Goal: Transaction & Acquisition: Purchase product/service

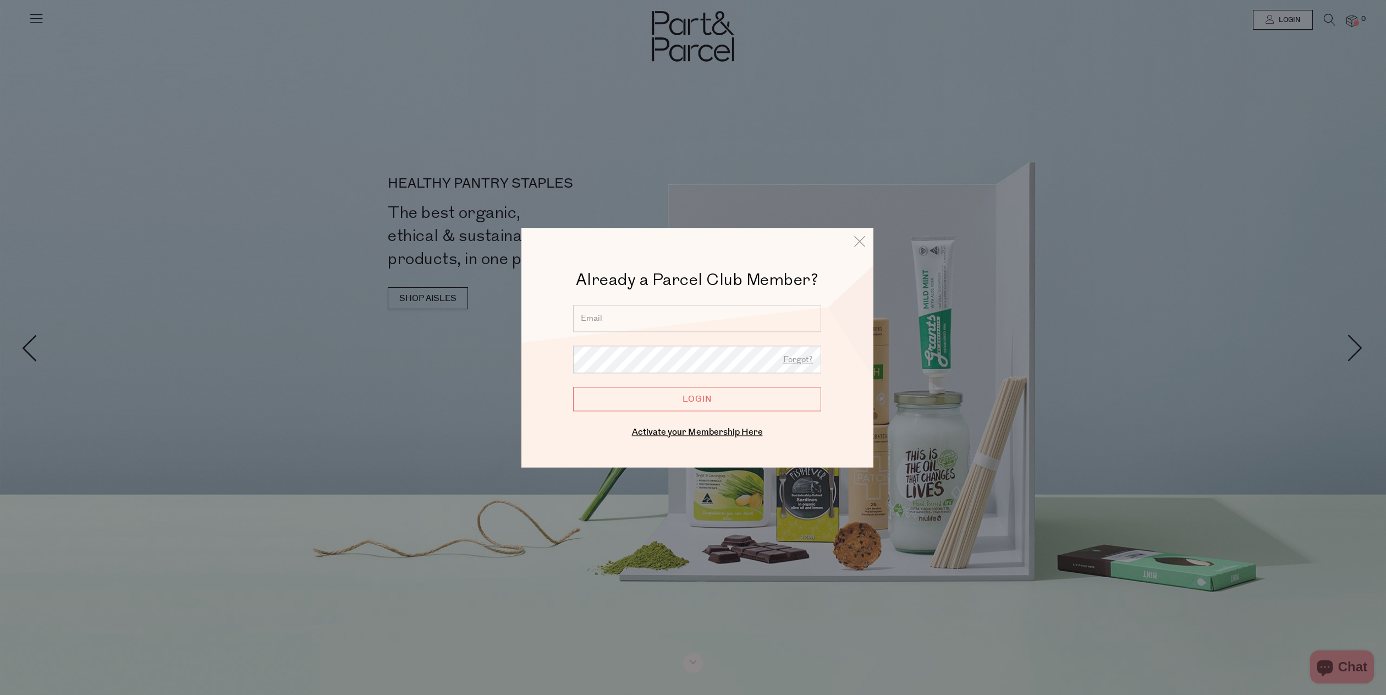
click at [634, 317] on input "email" at bounding box center [697, 318] width 248 height 27
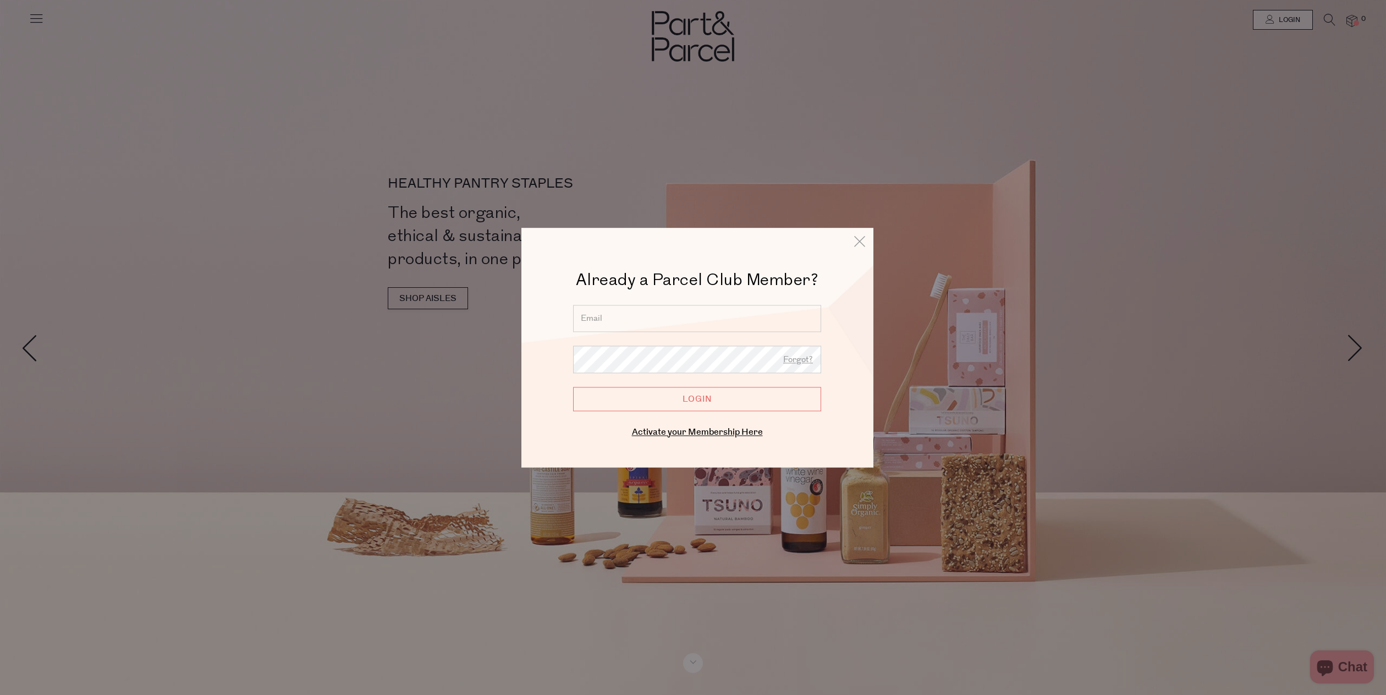
click at [642, 318] on input "email" at bounding box center [697, 318] width 248 height 27
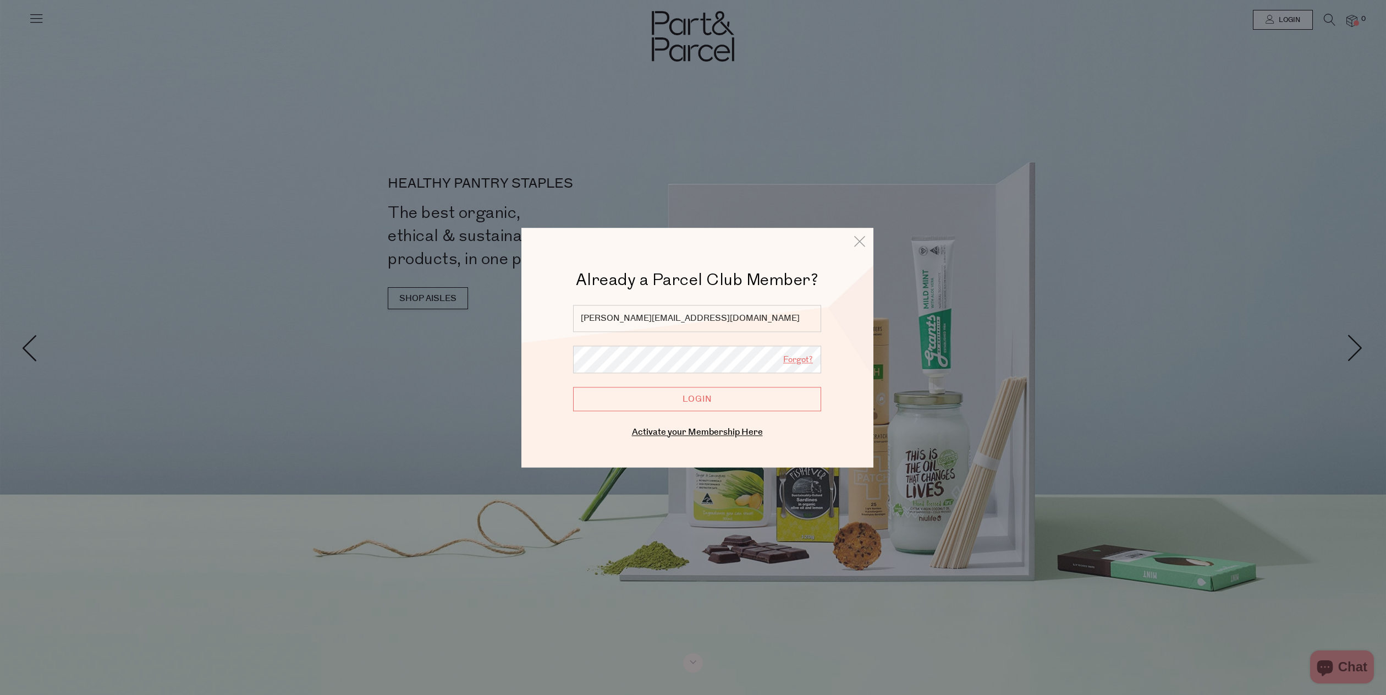
type input "[PERSON_NAME][EMAIL_ADDRESS][DOMAIN_NAME]"
click at [804, 361] on link "Forgot?" at bounding box center [798, 360] width 30 height 14
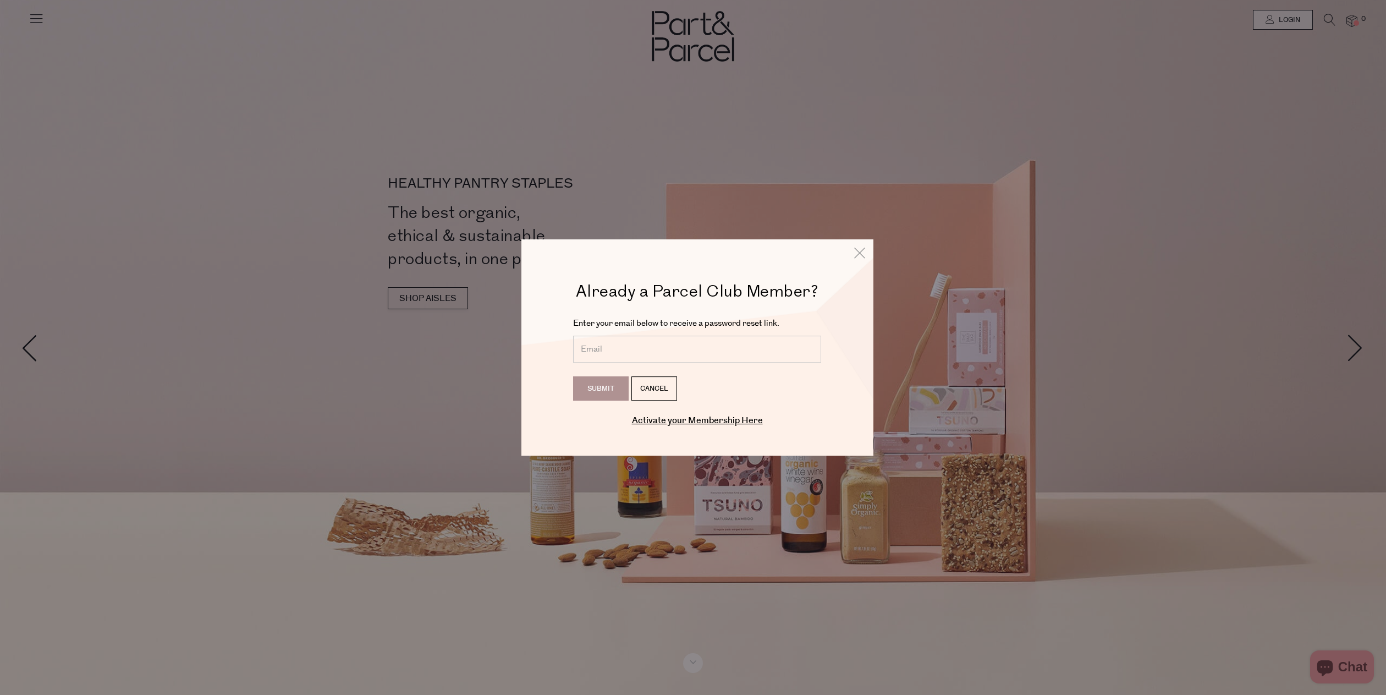
click at [642, 337] on input "email" at bounding box center [697, 348] width 248 height 27
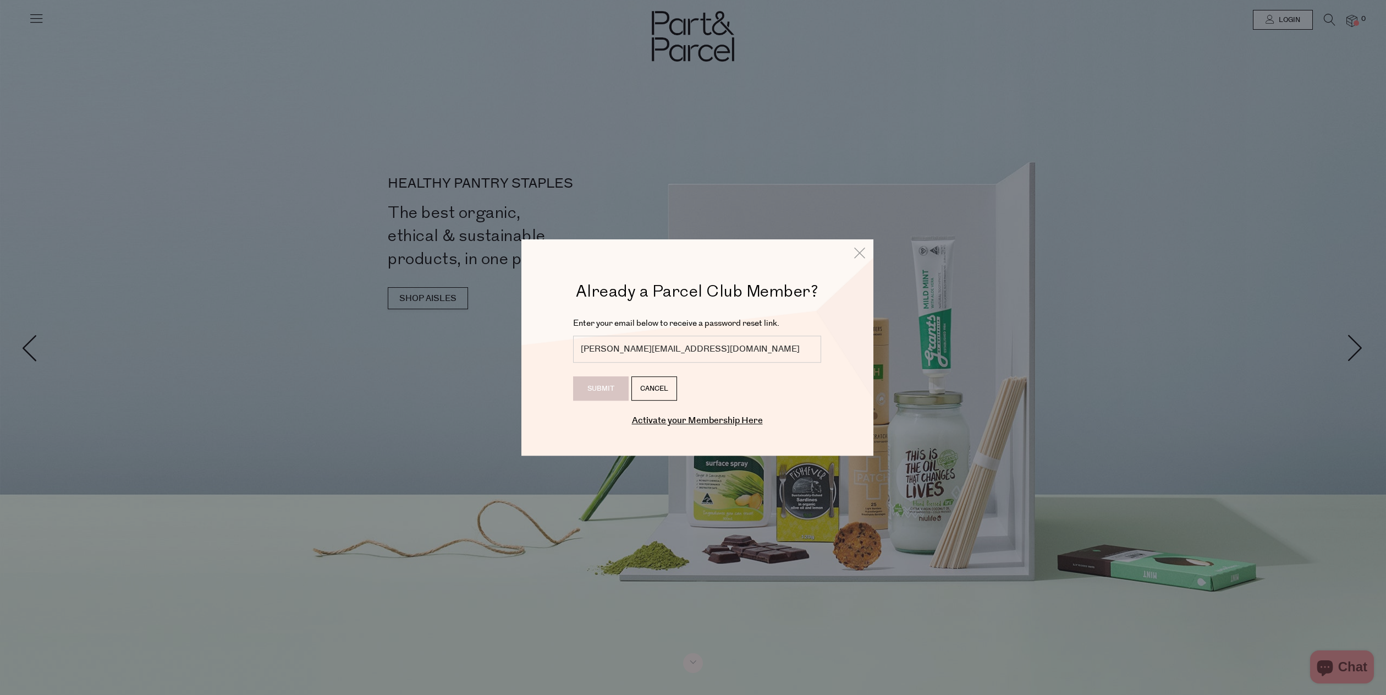
type input "soniakhambral@me.com"
click at [605, 389] on input "Submit" at bounding box center [601, 388] width 56 height 24
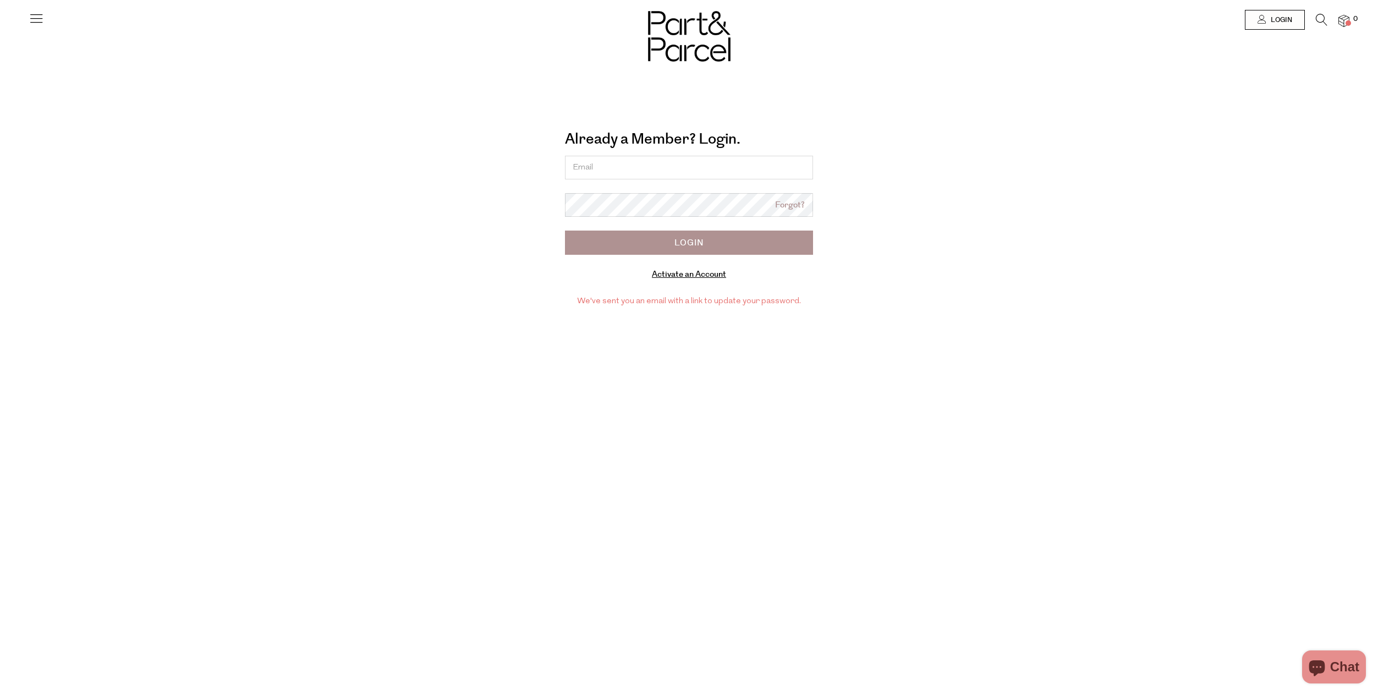
click at [0, 0] on img at bounding box center [0, 0] width 0 height 0
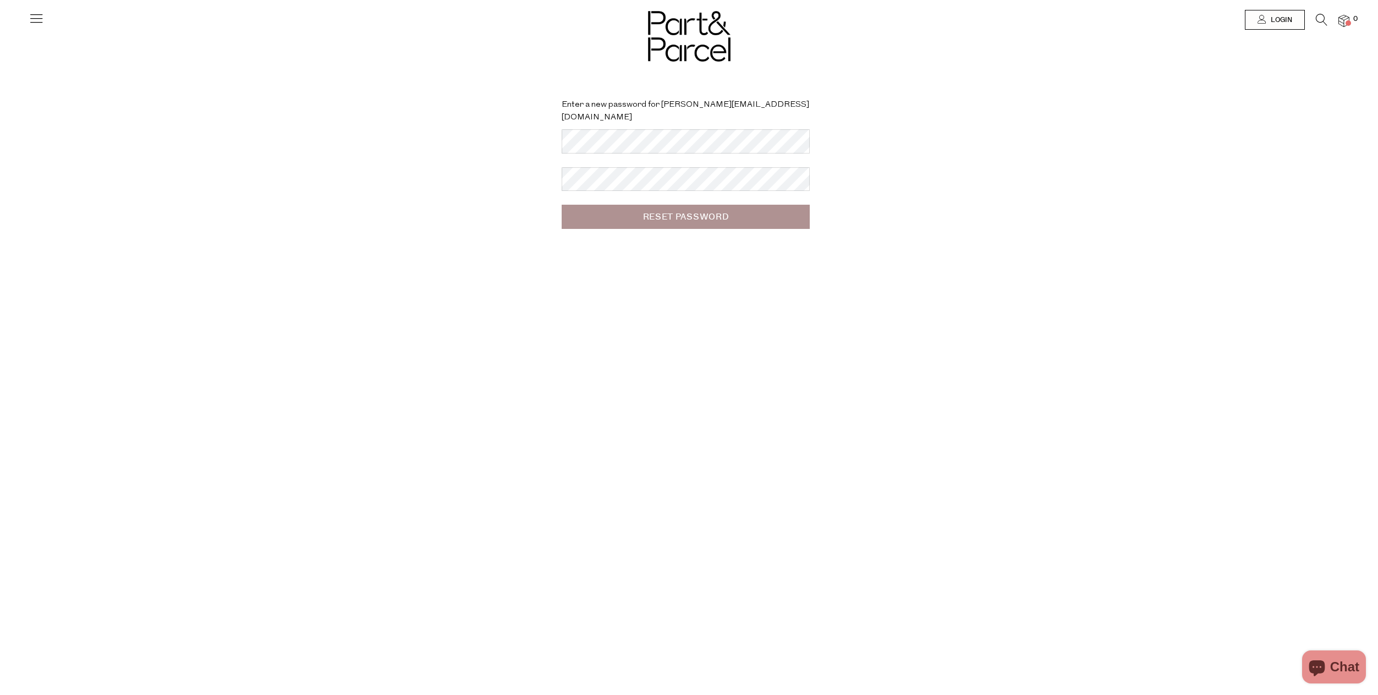
click at [701, 205] on input "Reset Password" at bounding box center [686, 217] width 248 height 24
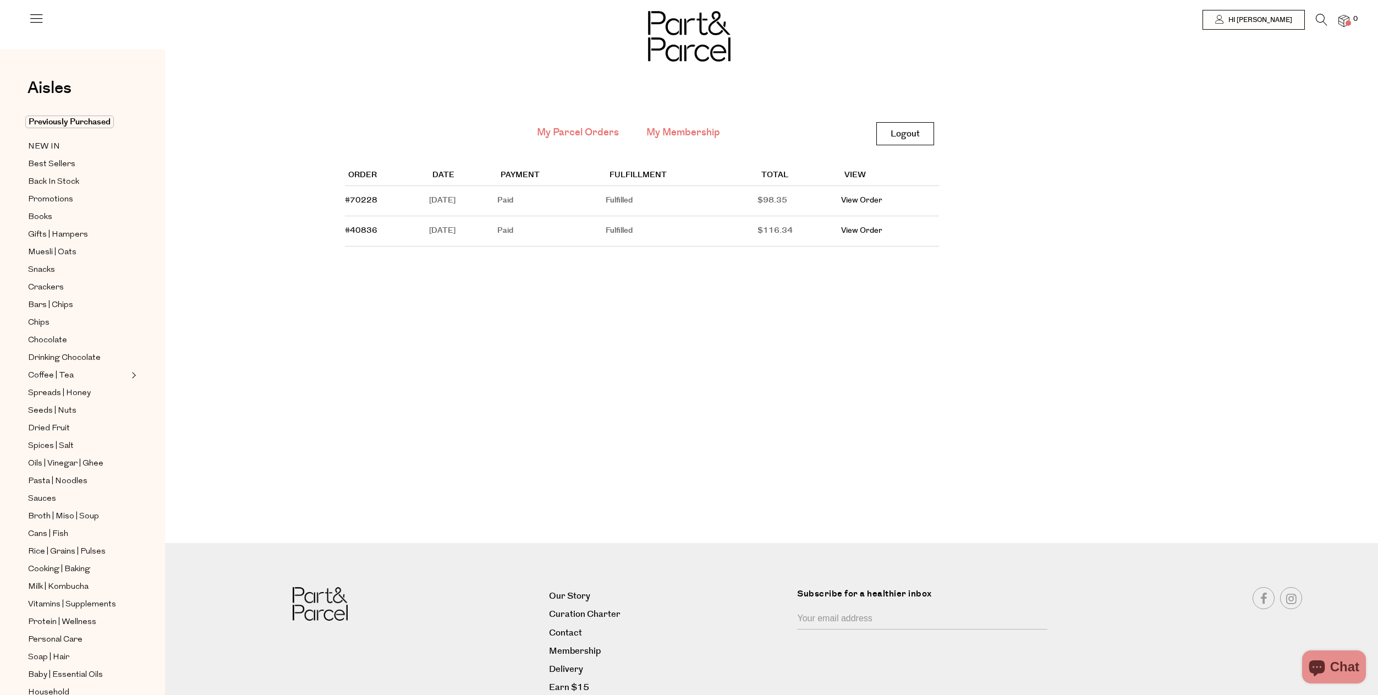
click at [697, 131] on link "My Membership" at bounding box center [683, 132] width 74 height 14
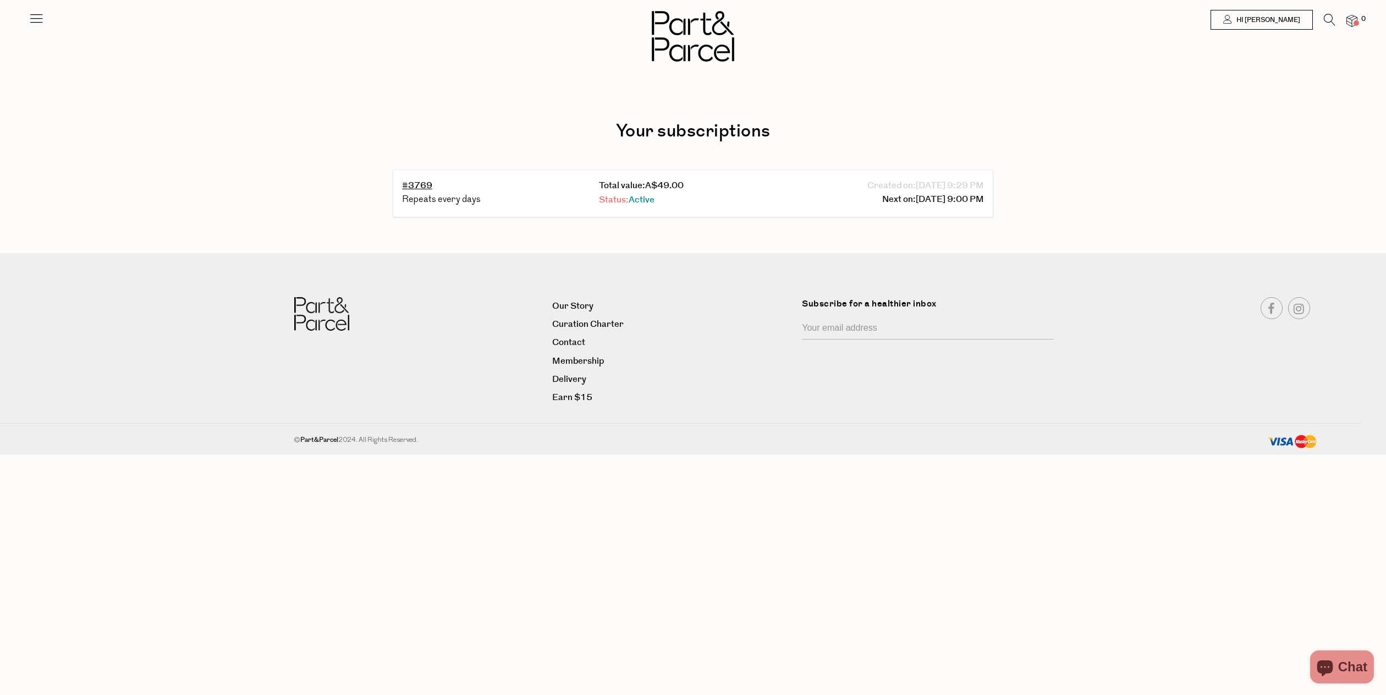
click at [648, 199] on span "Active" at bounding box center [642, 200] width 26 height 13
click at [651, 199] on span "Active" at bounding box center [642, 200] width 26 height 13
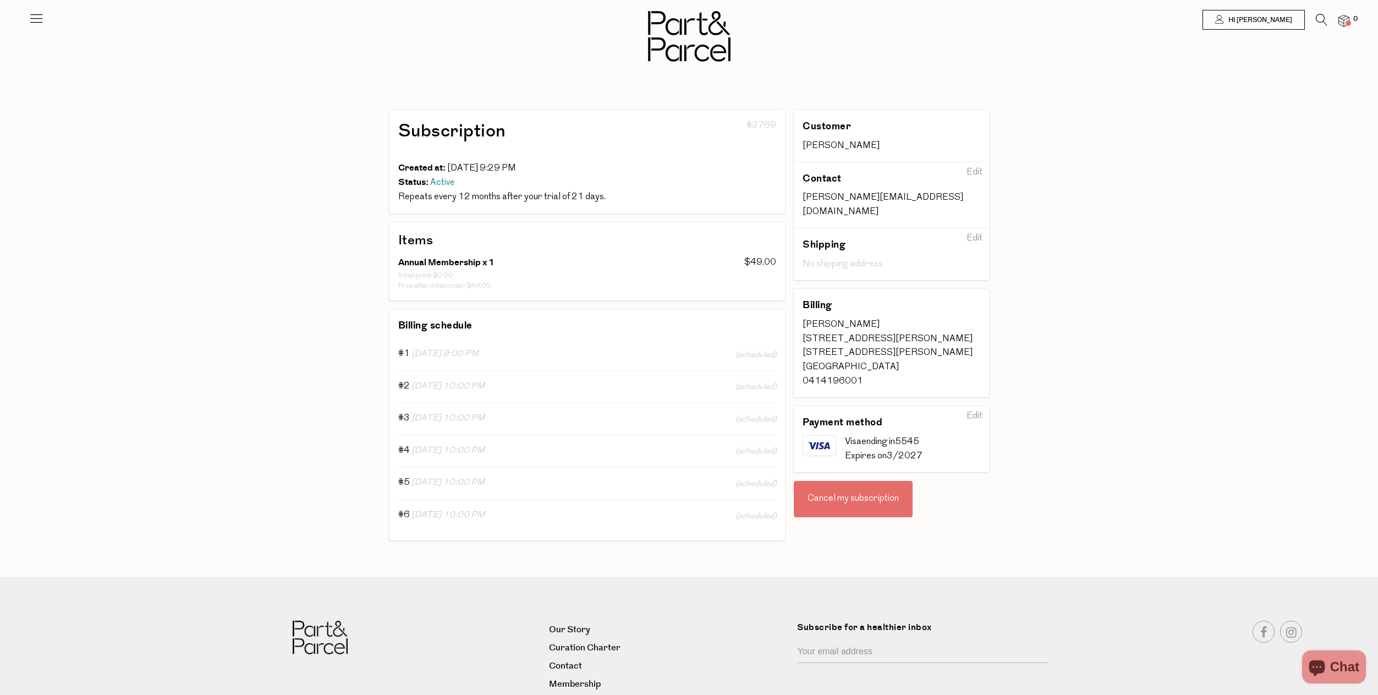
click at [42, 20] on icon at bounding box center [36, 17] width 15 height 15
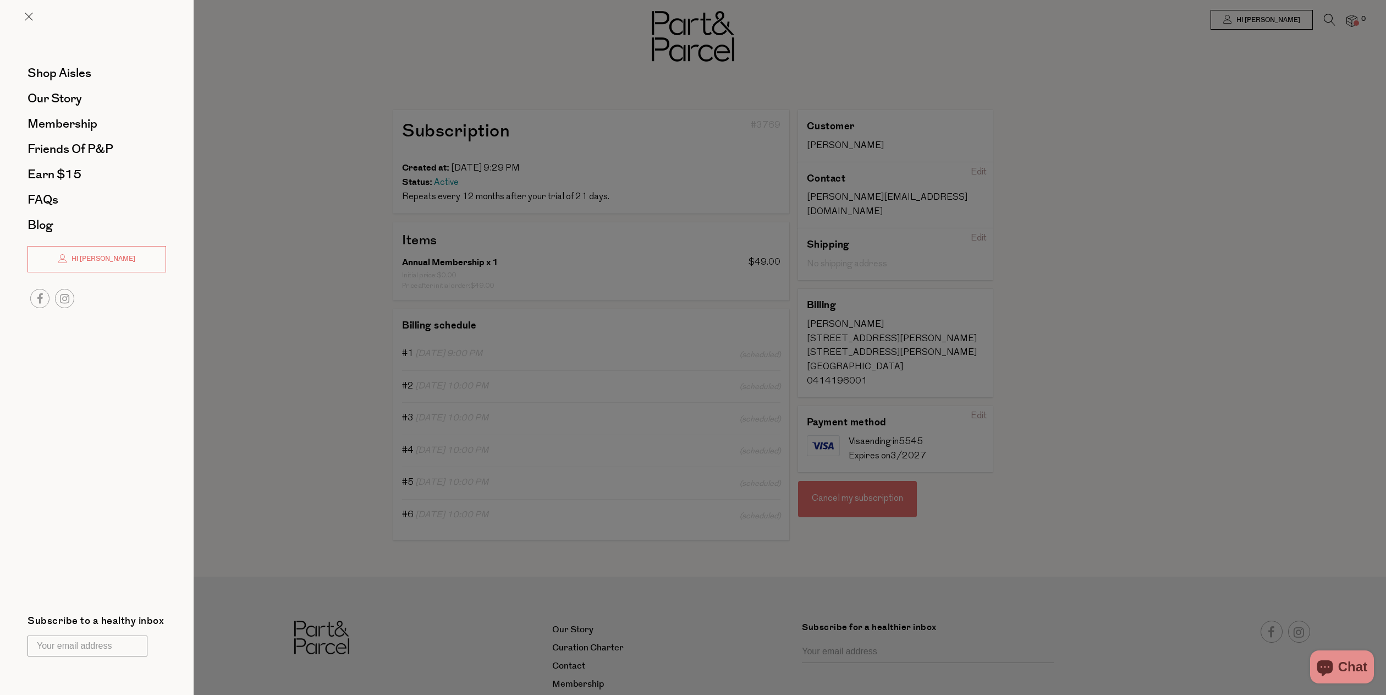
click at [1039, 167] on div at bounding box center [693, 347] width 1386 height 695
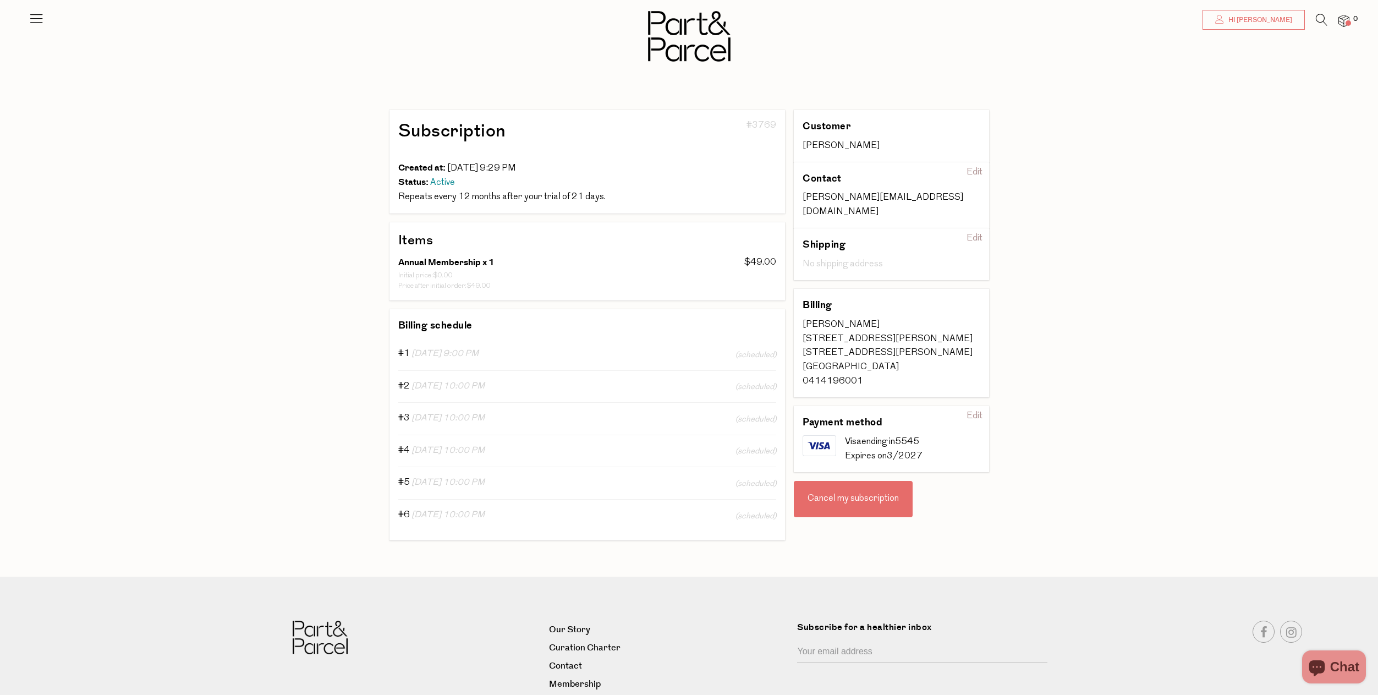
click at [1244, 19] on span "Hi [PERSON_NAME]" at bounding box center [1258, 19] width 67 height 9
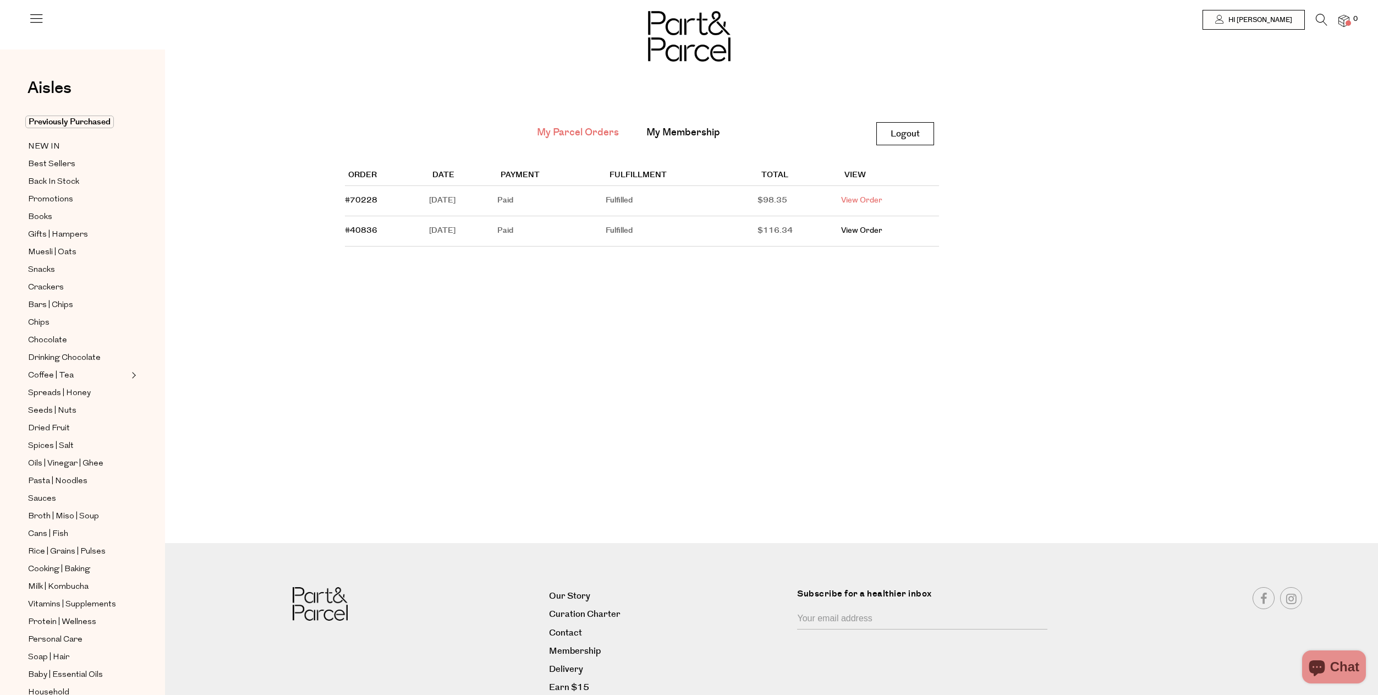
click at [876, 198] on link "View Order" at bounding box center [861, 200] width 41 height 11
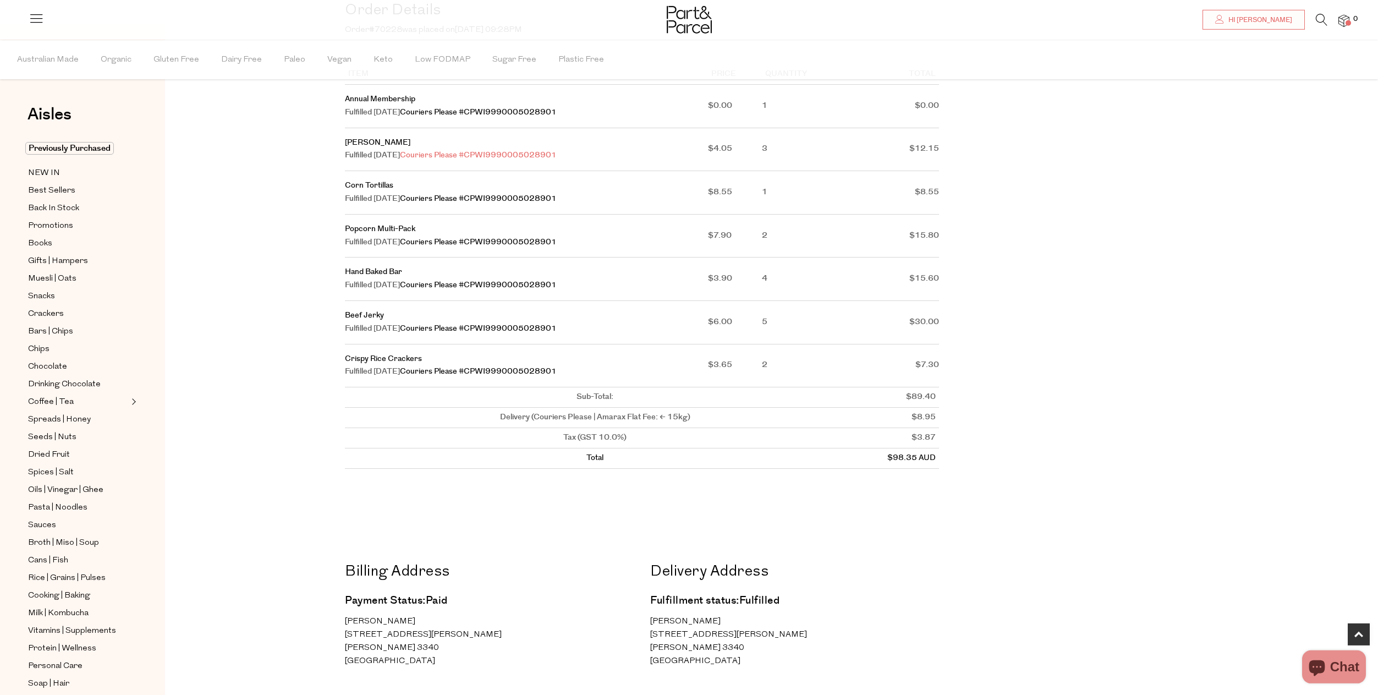
scroll to position [33, 0]
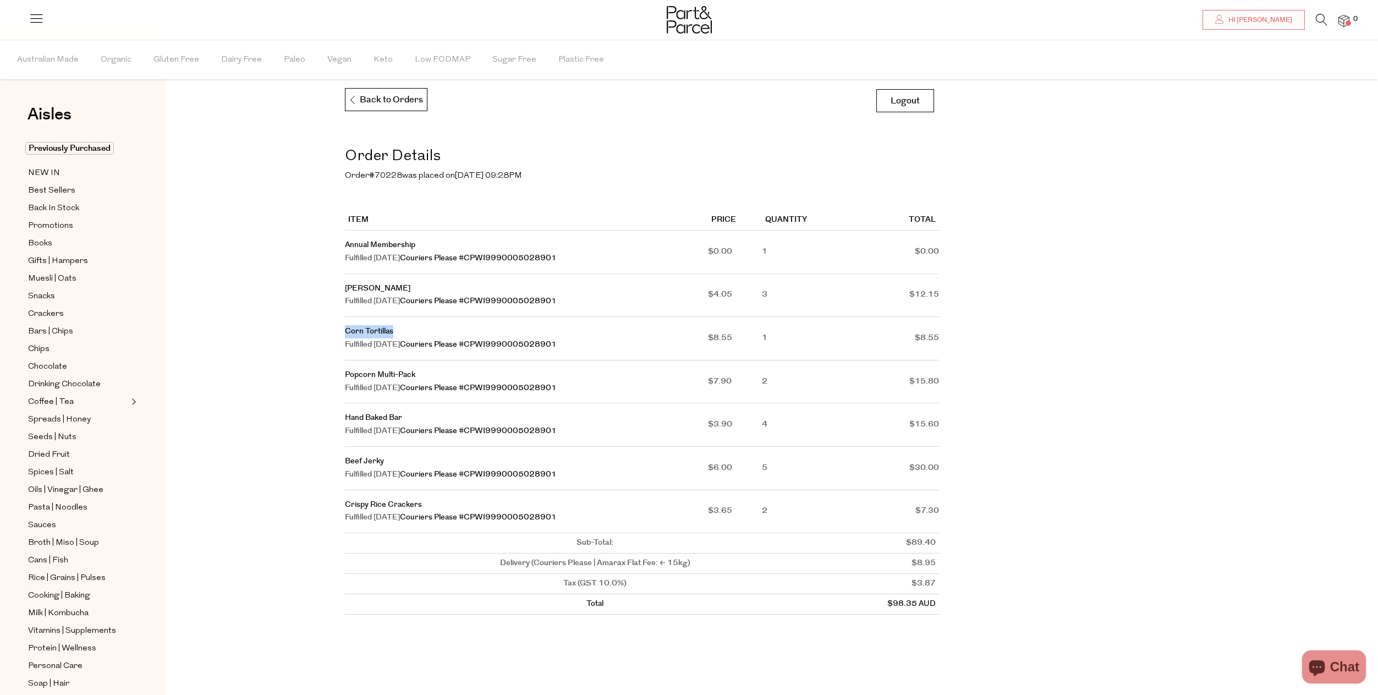
drag, startPoint x: 392, startPoint y: 331, endPoint x: 343, endPoint y: 331, distance: 48.9
click at [343, 331] on main "Back Back to Orders Logout Logout Order Details Order #70228 was placed on [DAT…" at bounding box center [771, 459] width 1213 height 852
copy link "Corn Tortillas"
click at [111, 59] on span "Organic" at bounding box center [116, 60] width 31 height 38
click at [40, 21] on icon at bounding box center [36, 17] width 15 height 15
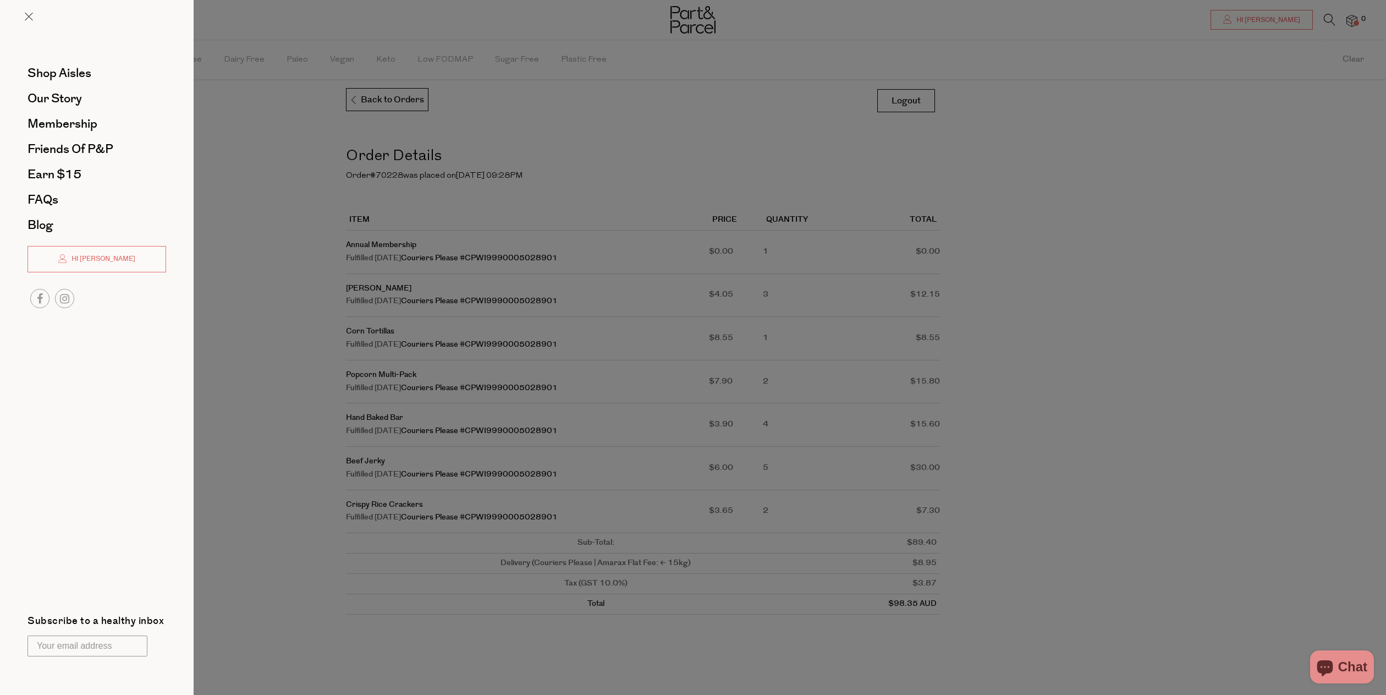
click at [285, 213] on div at bounding box center [693, 347] width 1386 height 695
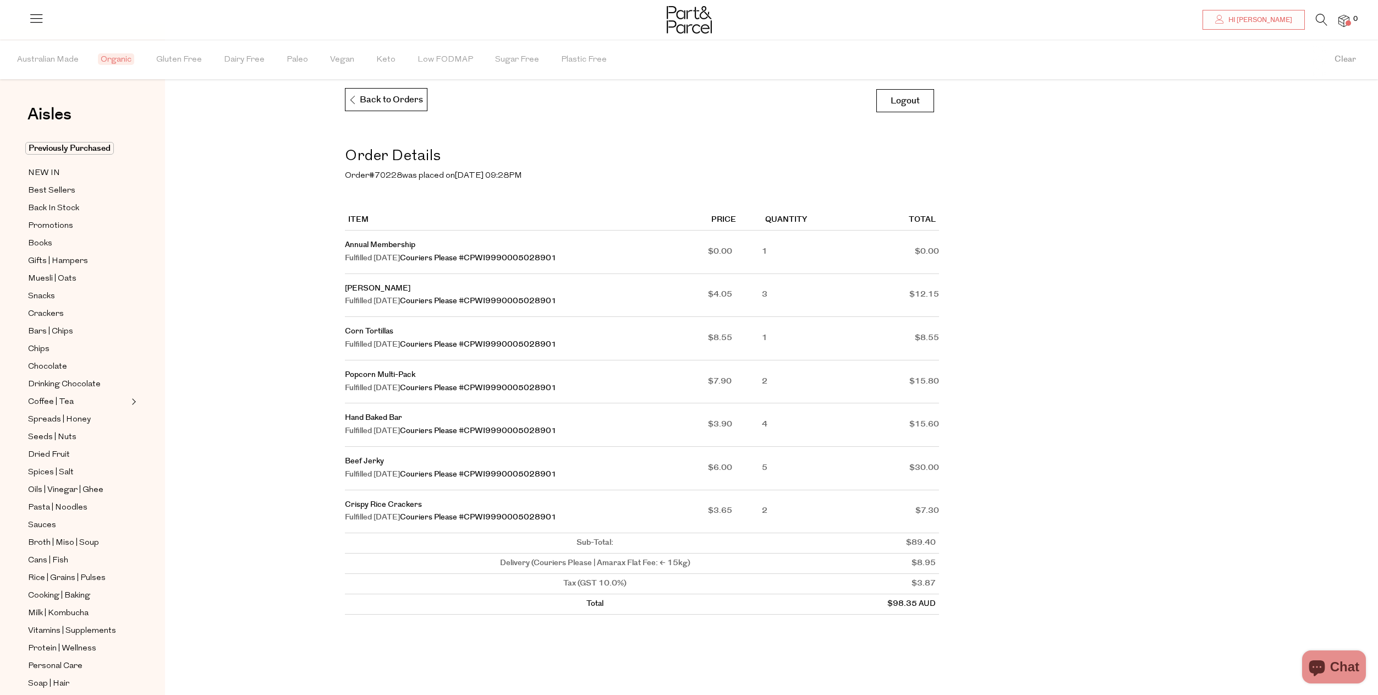
click at [0, 0] on img at bounding box center [0, 0] width 0 height 0
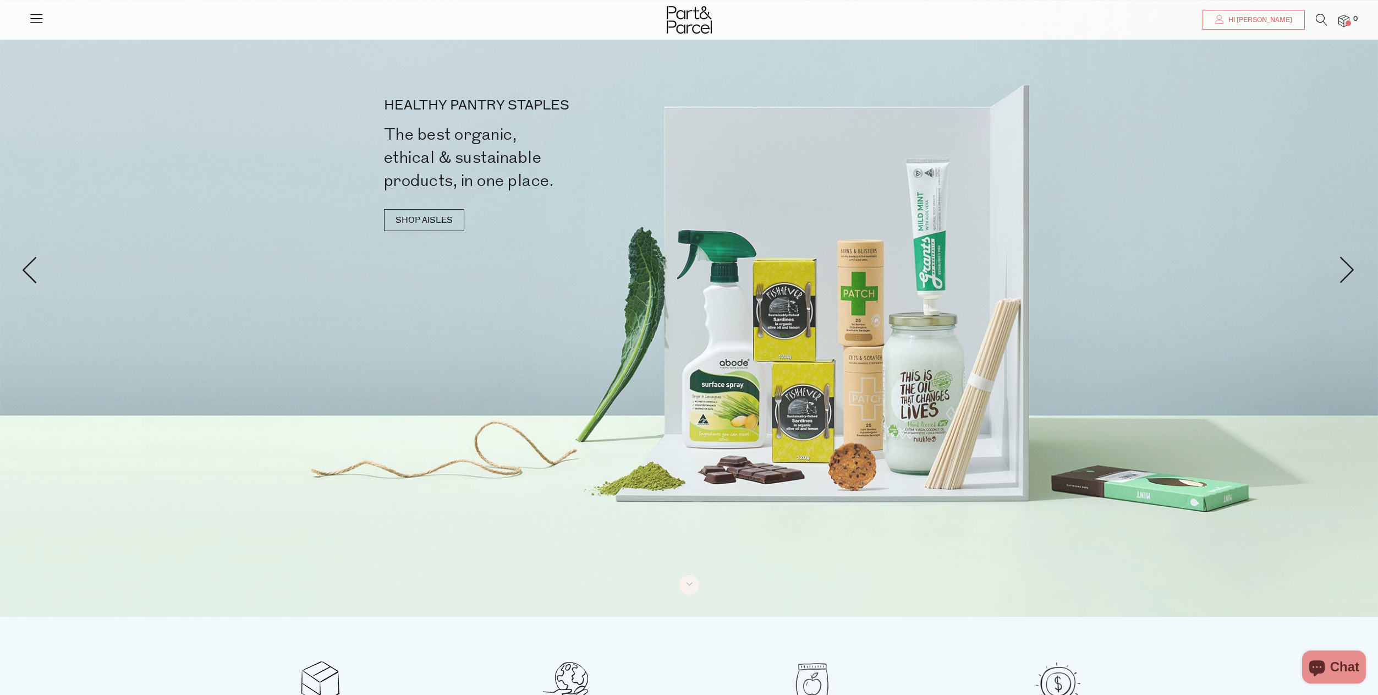
scroll to position [26, 0]
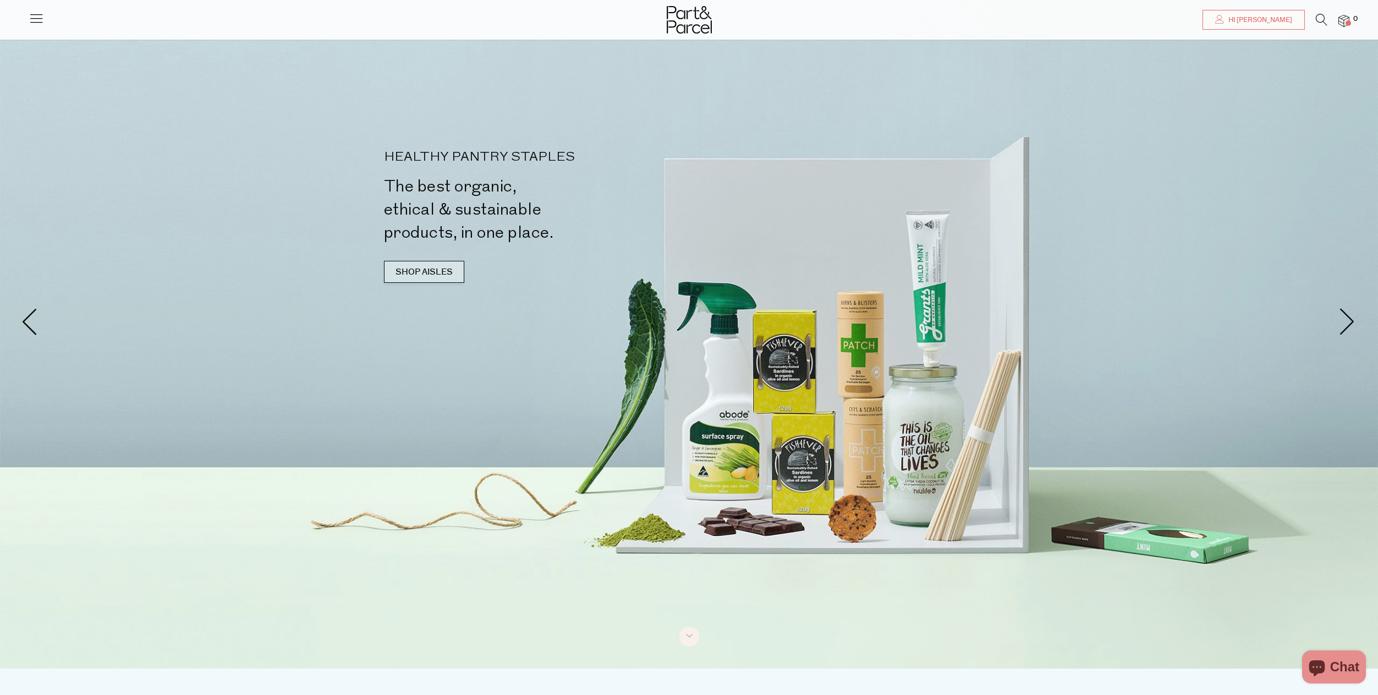
click at [427, 273] on link "SHOP AISLES" at bounding box center [424, 272] width 80 height 22
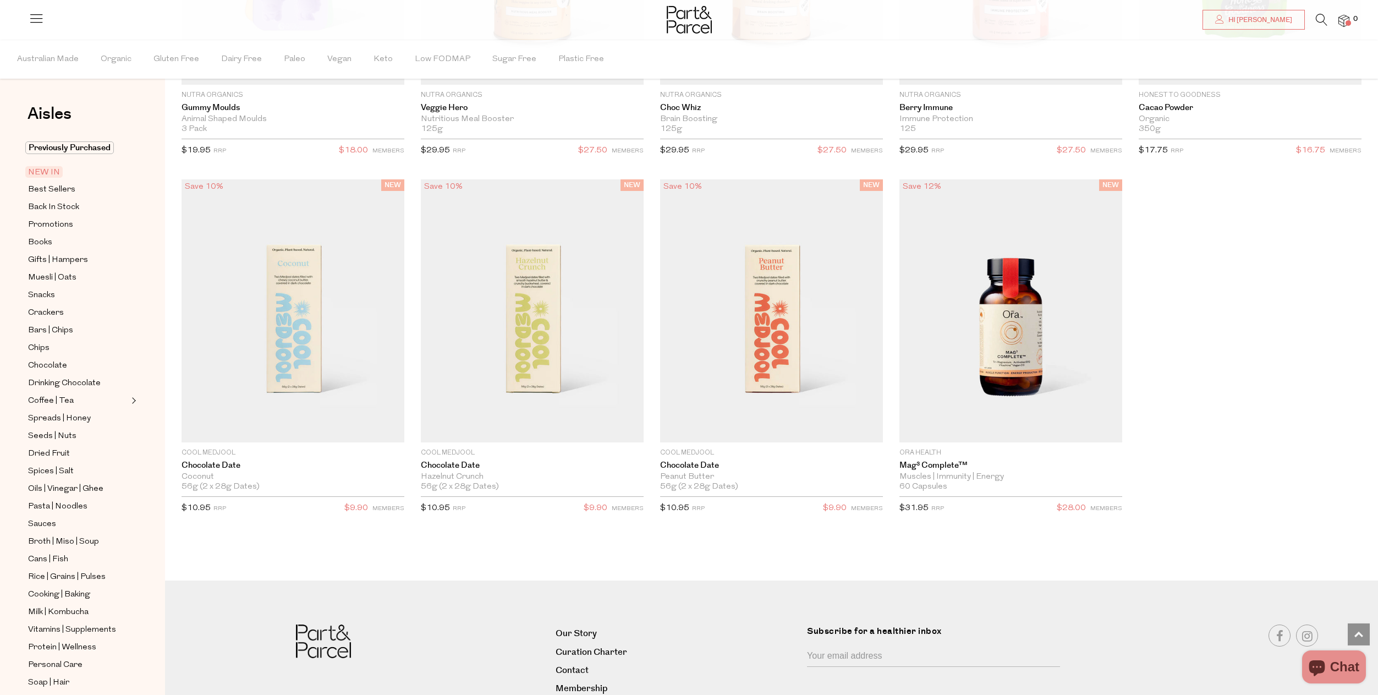
scroll to position [1570, 0]
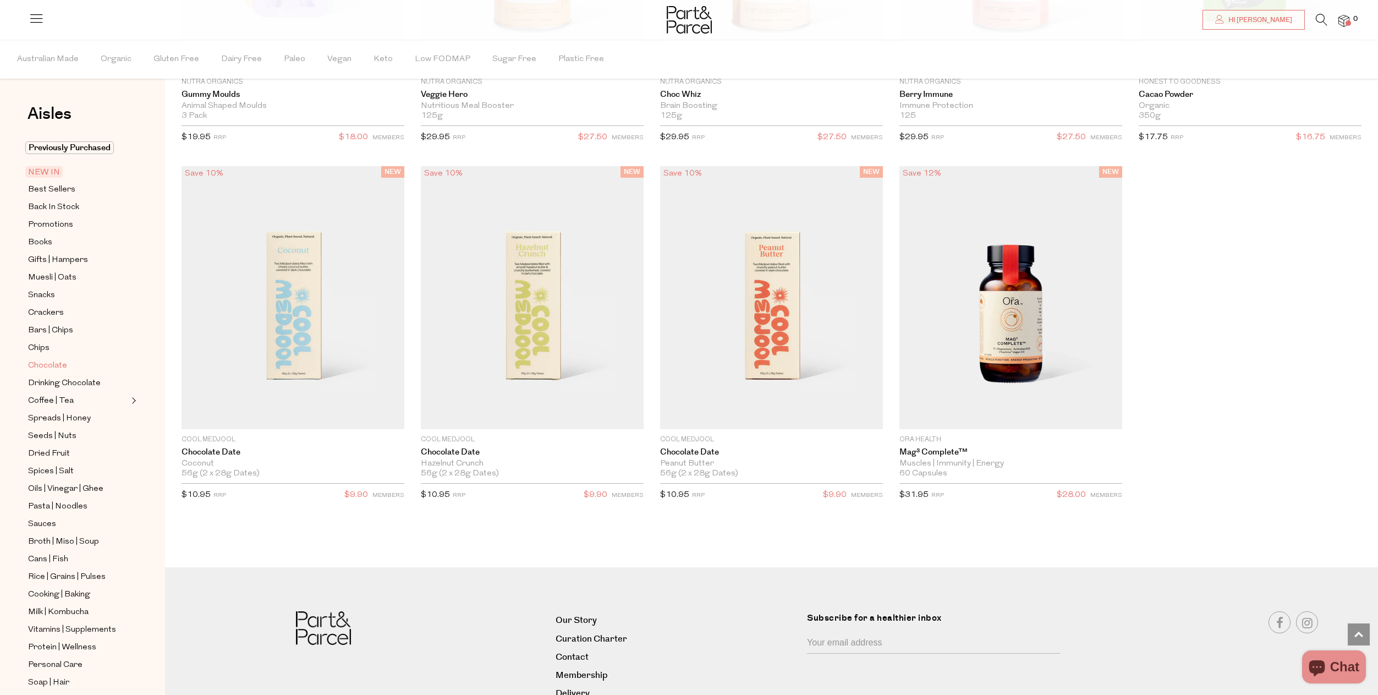
click at [57, 362] on span "Chocolate" at bounding box center [47, 365] width 39 height 13
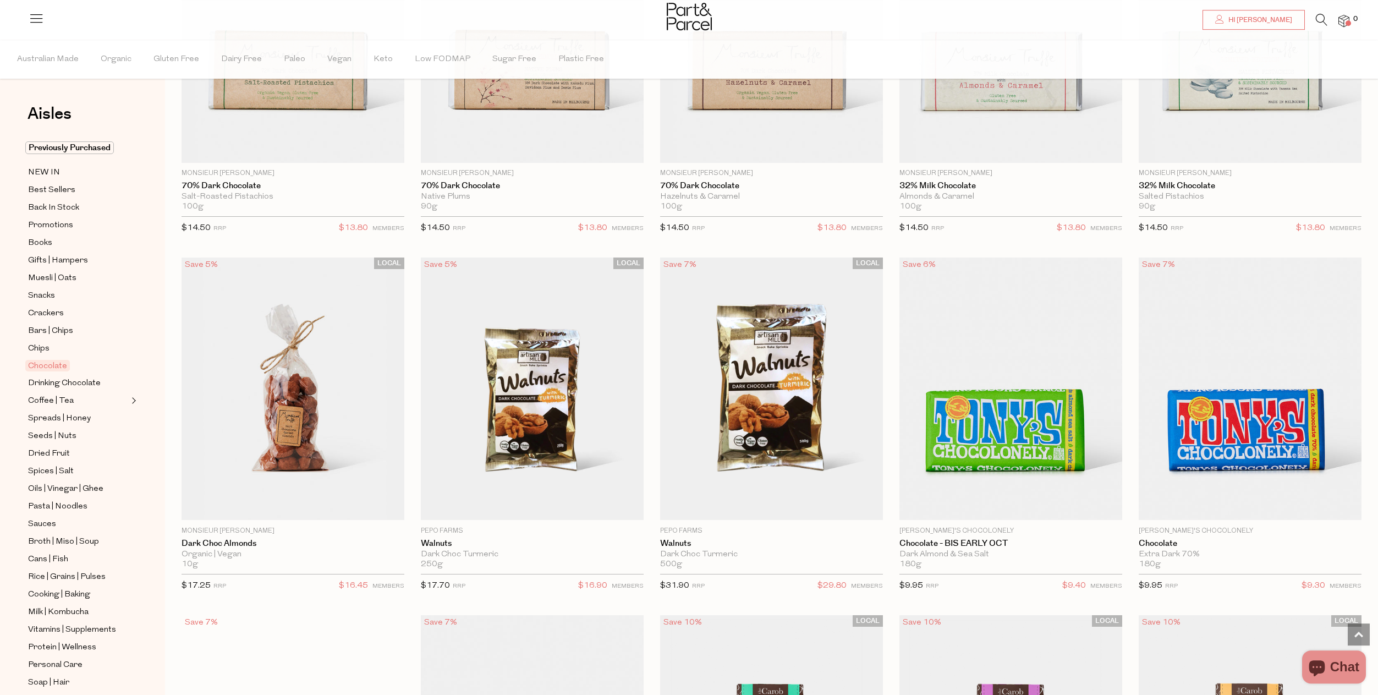
scroll to position [2518, 0]
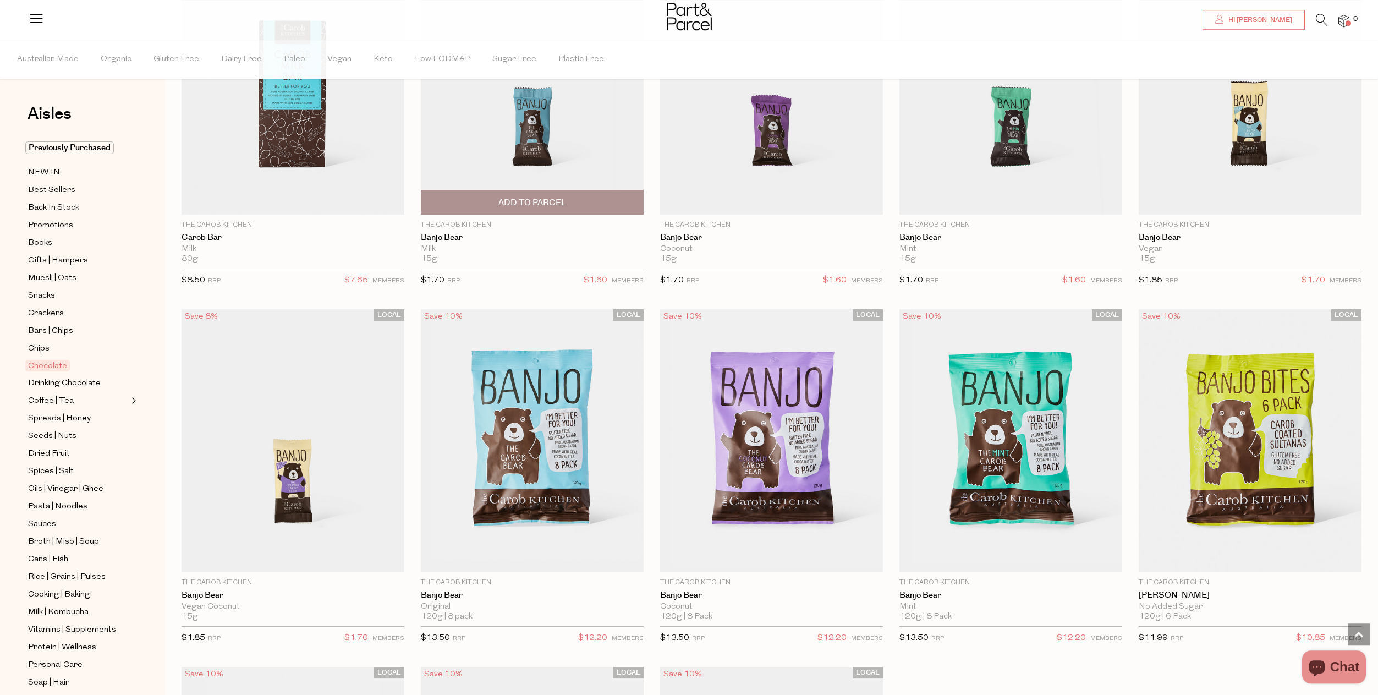
scroll to position [3330, 0]
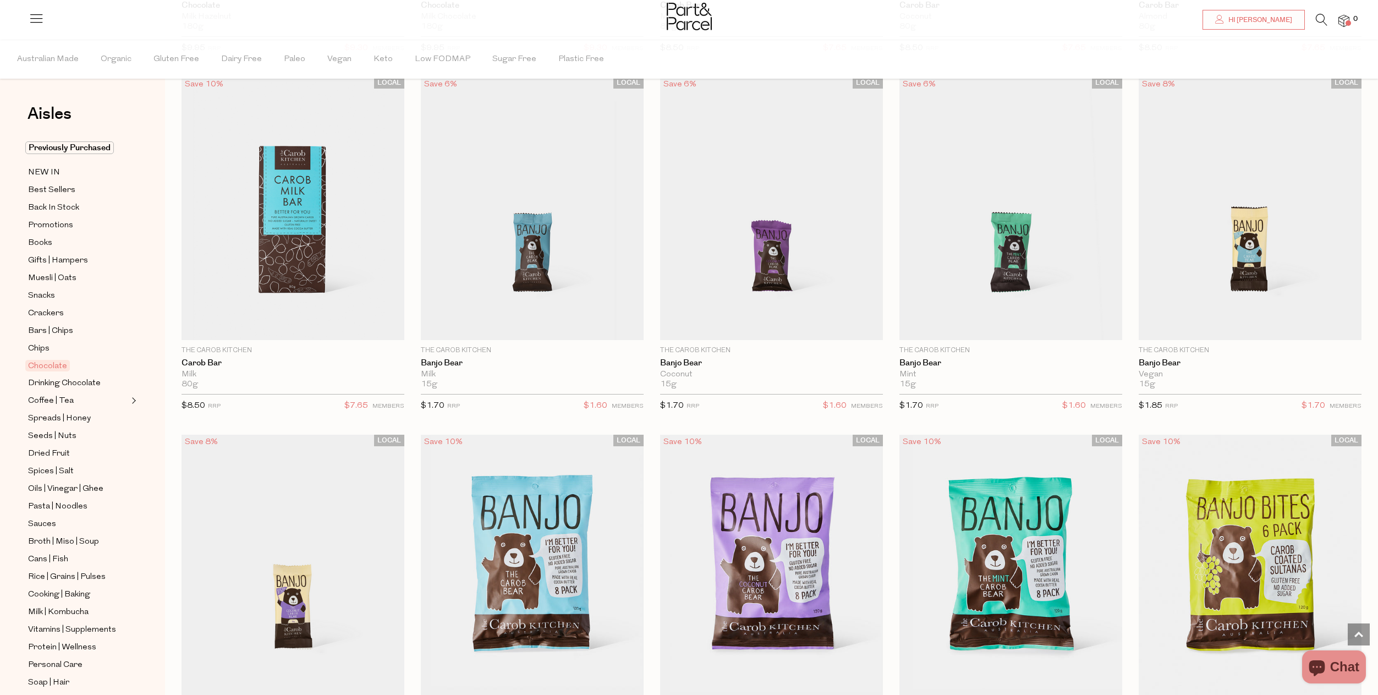
click at [676, 22] on img at bounding box center [689, 16] width 45 height 27
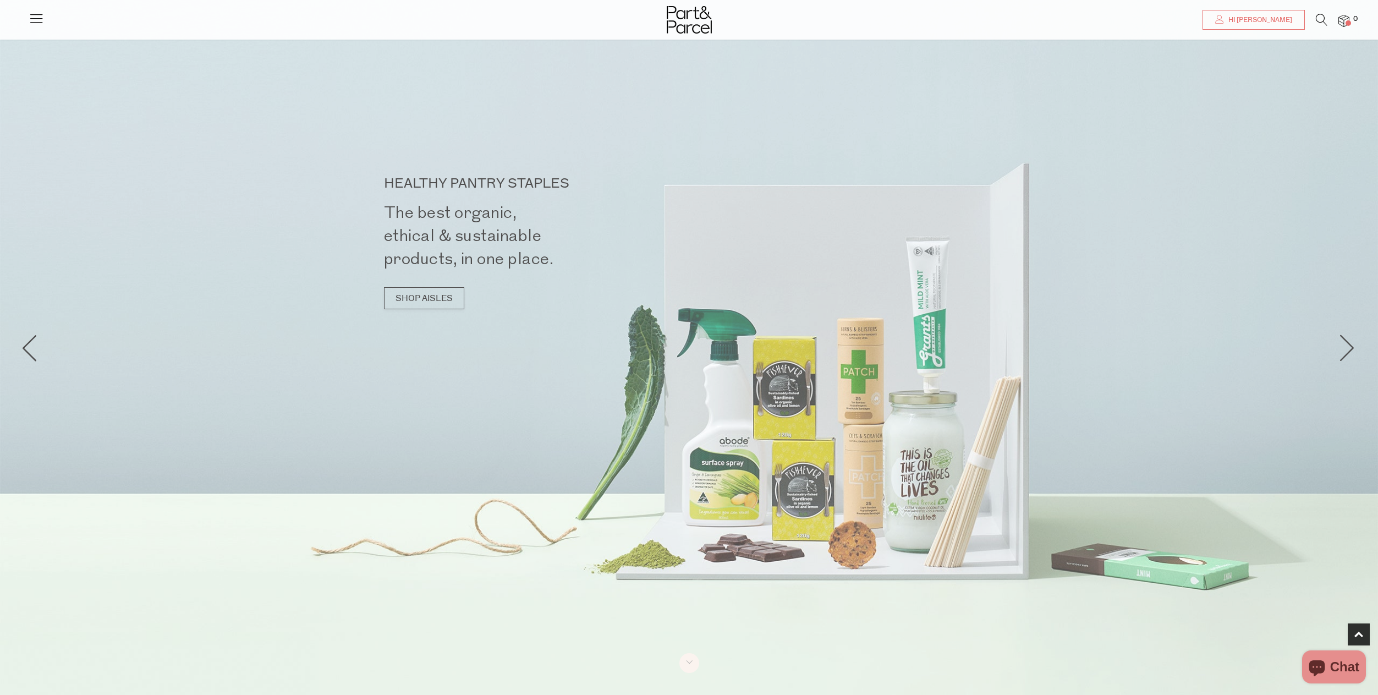
scroll to position [220, 0]
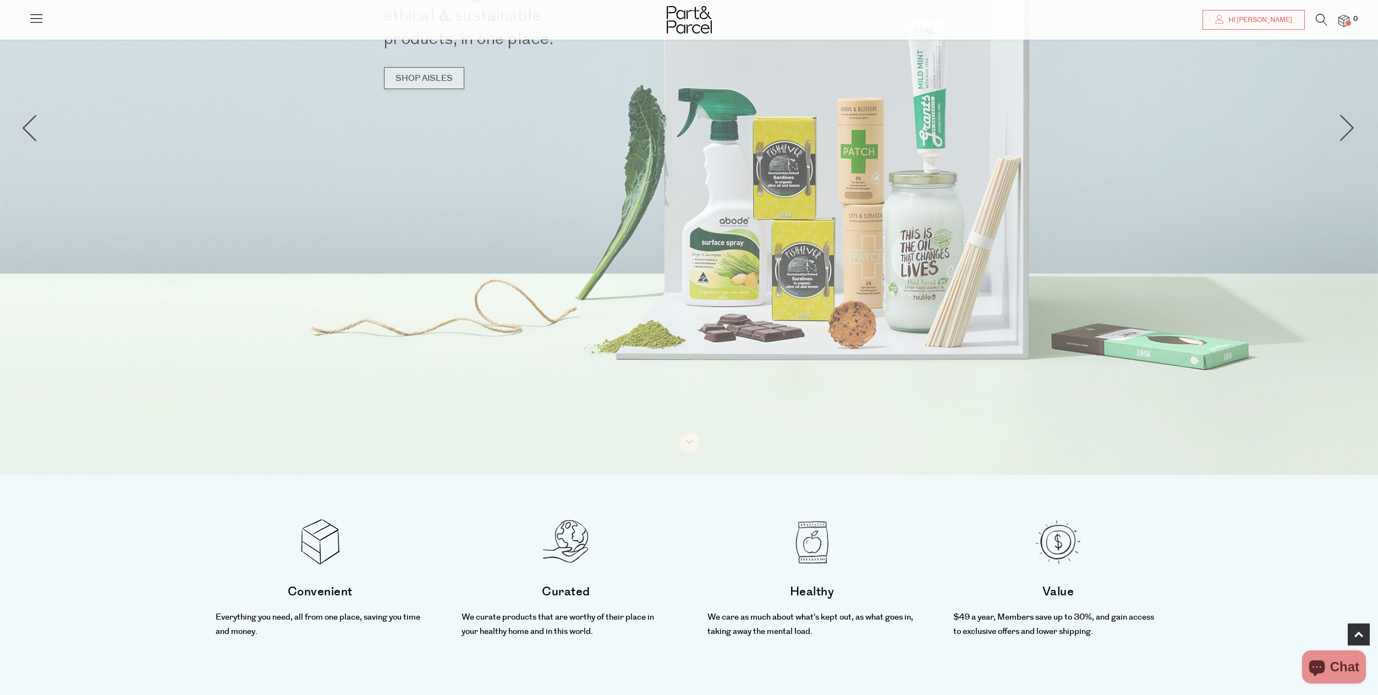
click at [446, 84] on link "SHOP AISLES" at bounding box center [424, 78] width 80 height 22
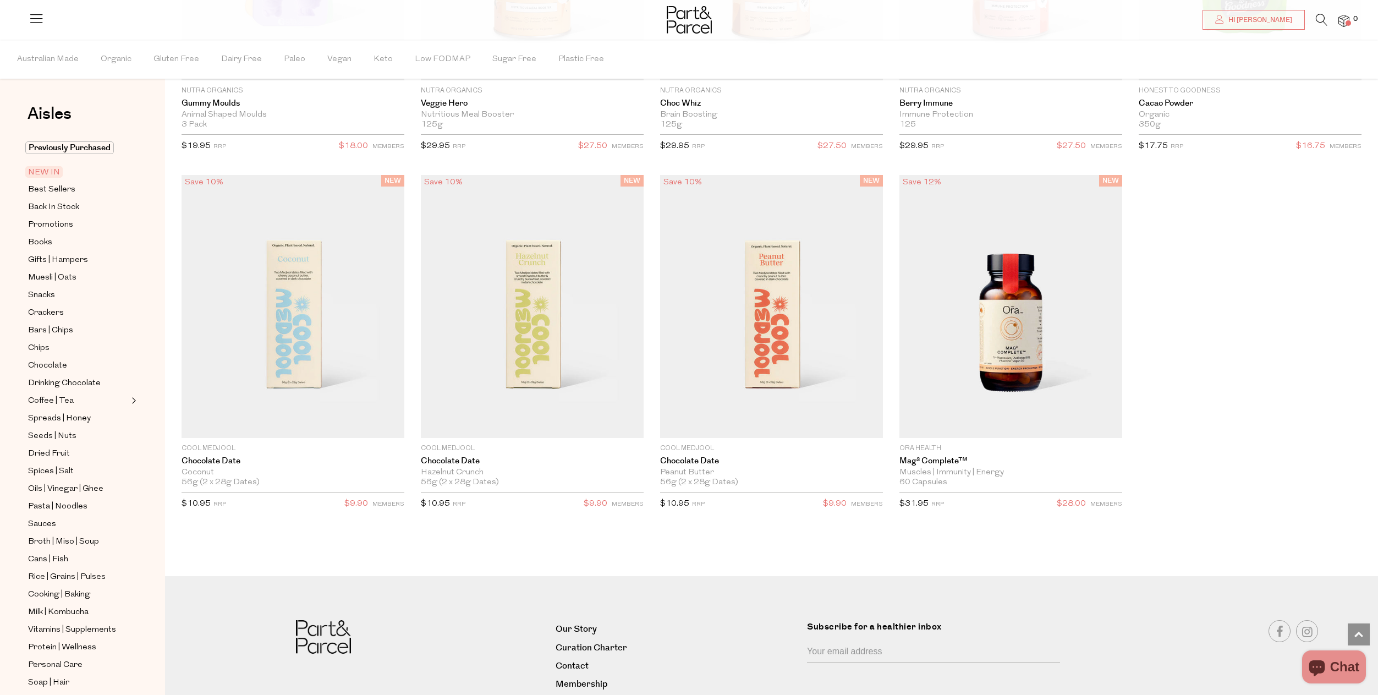
scroll to position [1643, 0]
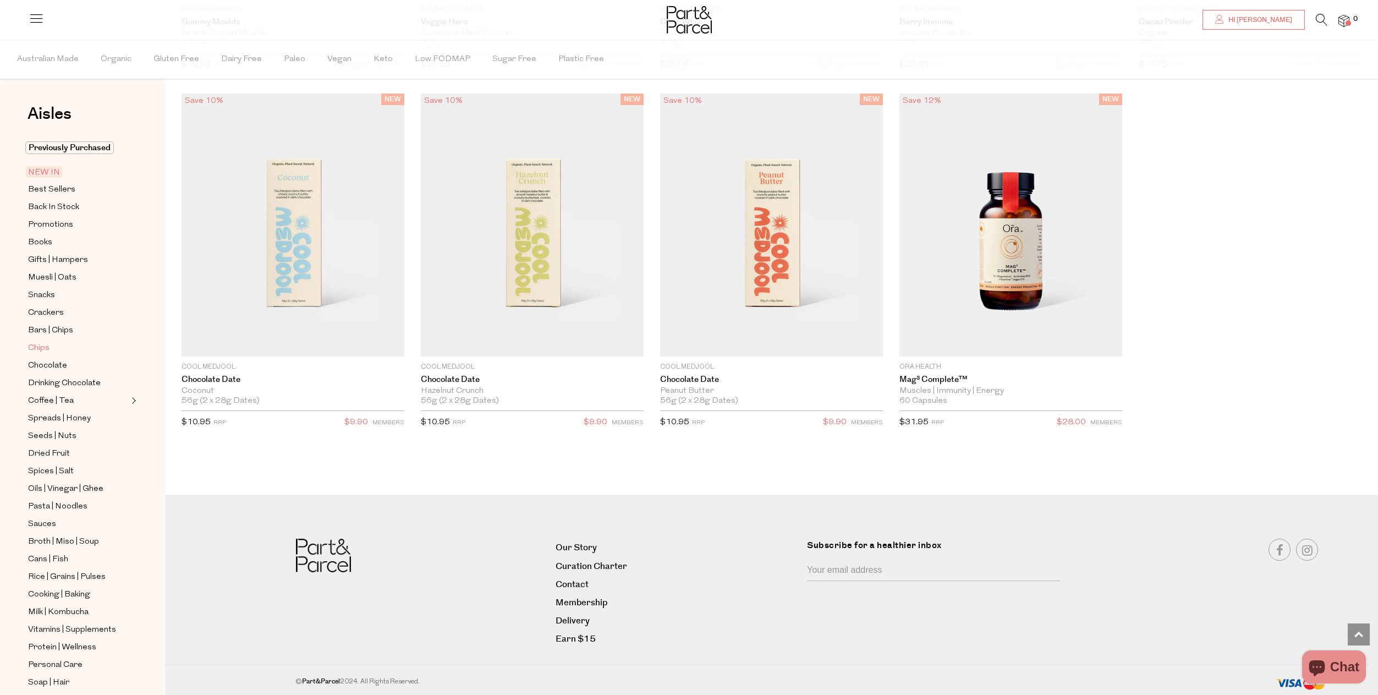
click at [44, 345] on span "Chips" at bounding box center [38, 348] width 21 height 13
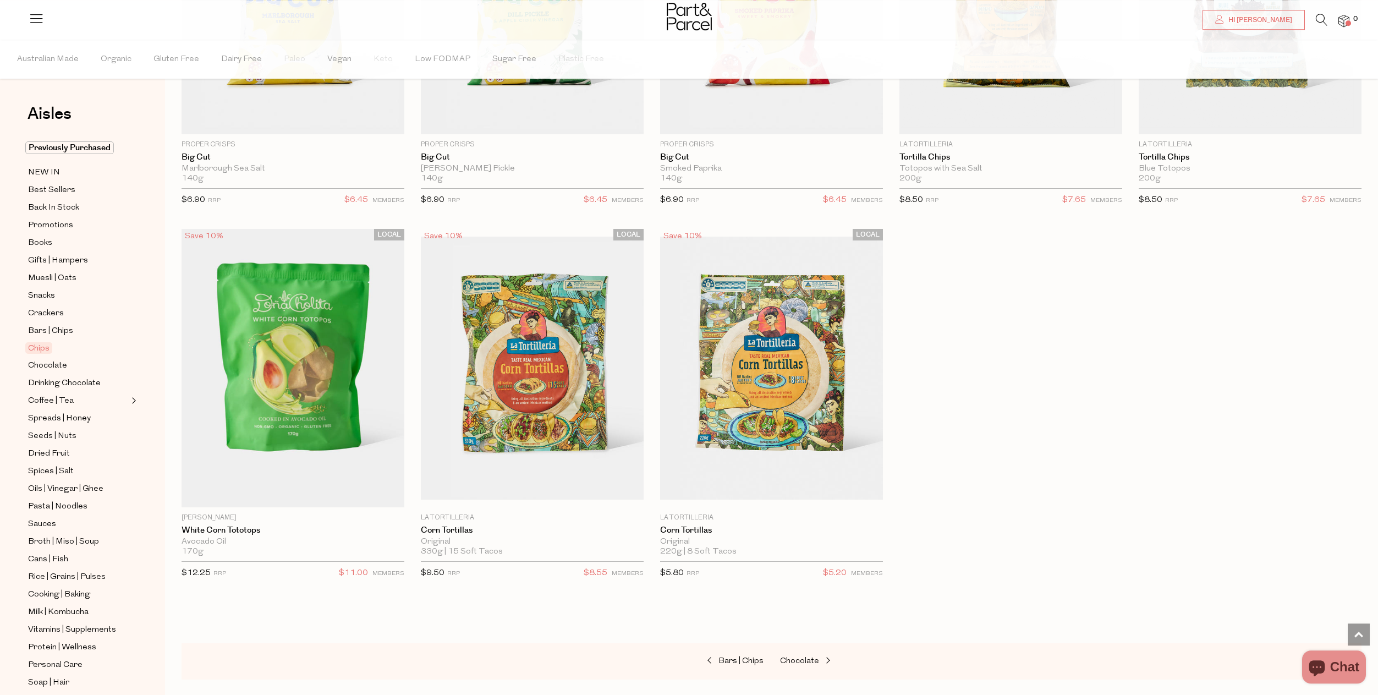
scroll to position [1004, 0]
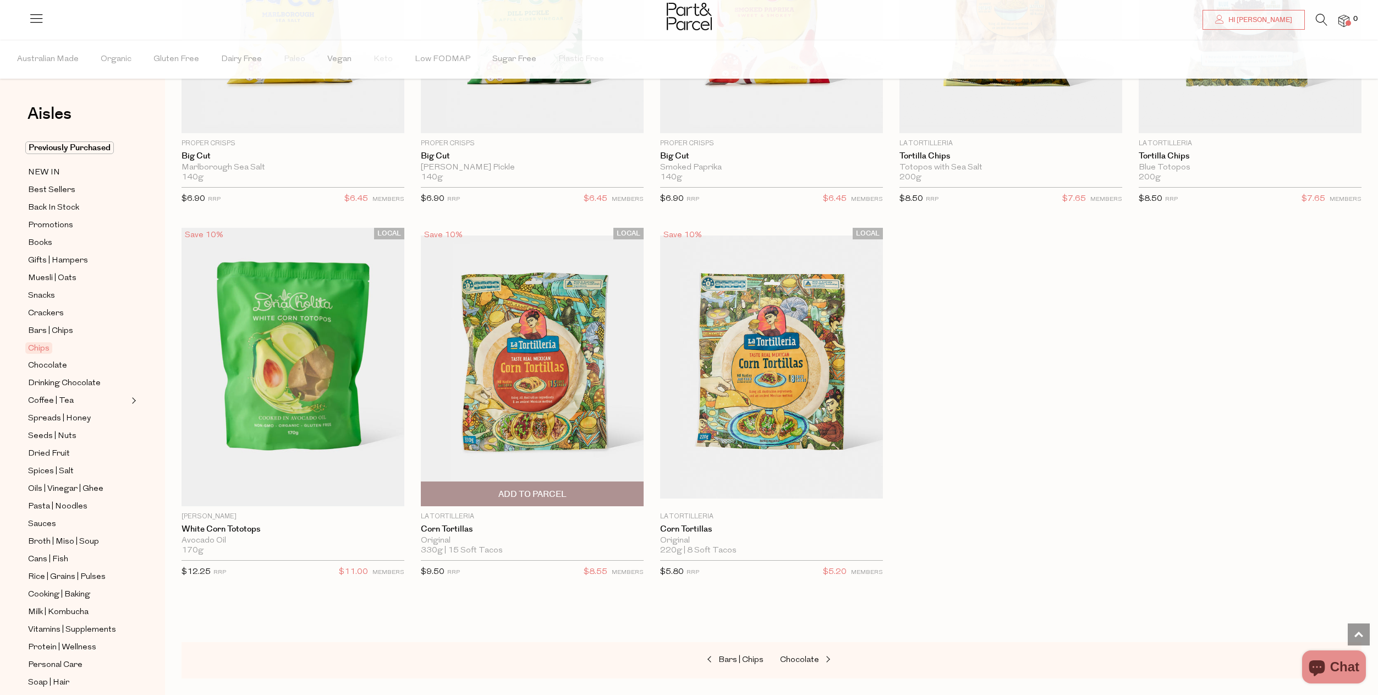
click at [562, 427] on img at bounding box center [532, 366] width 223 height 263
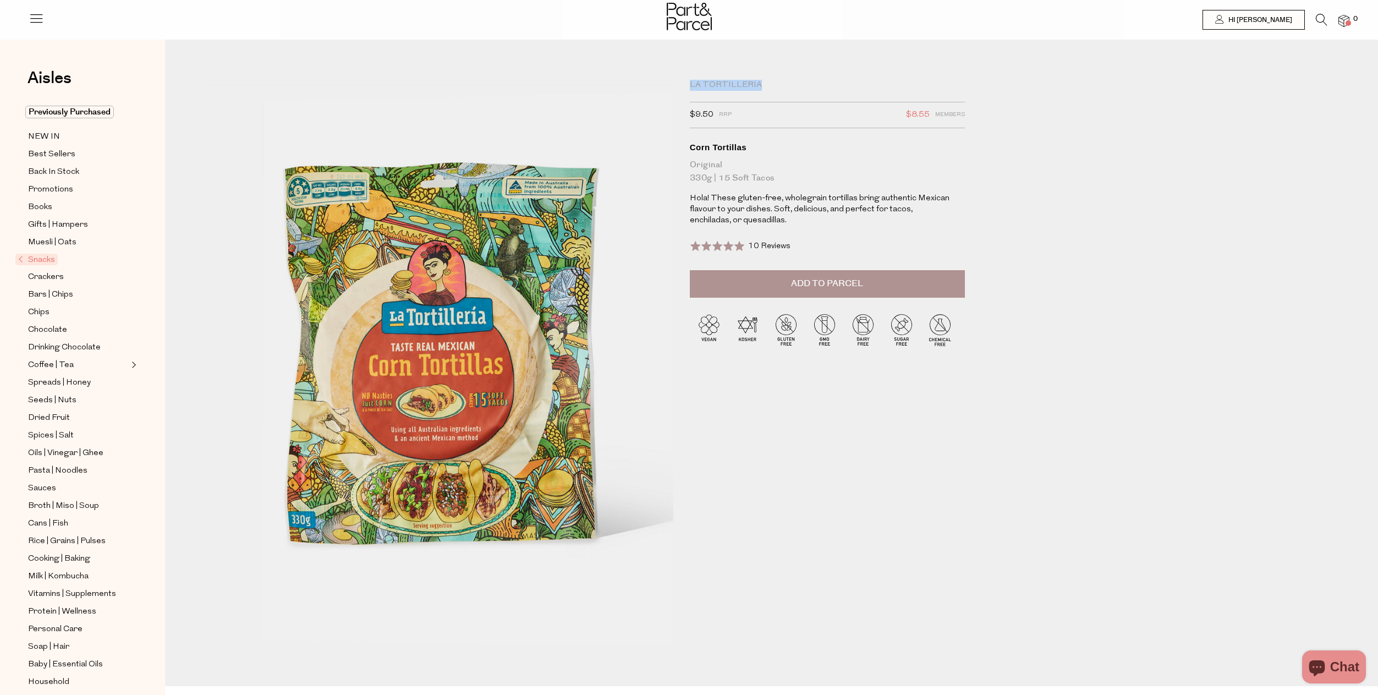
drag, startPoint x: 771, startPoint y: 80, endPoint x: 686, endPoint y: 82, distance: 84.7
click at [686, 82] on div "La Tortilleria $9.50 RRP $8.55 Members Available: In Stock Corn Tortillas Origi…" at bounding box center [832, 358] width 302 height 557
copy div "La Tortilleria"
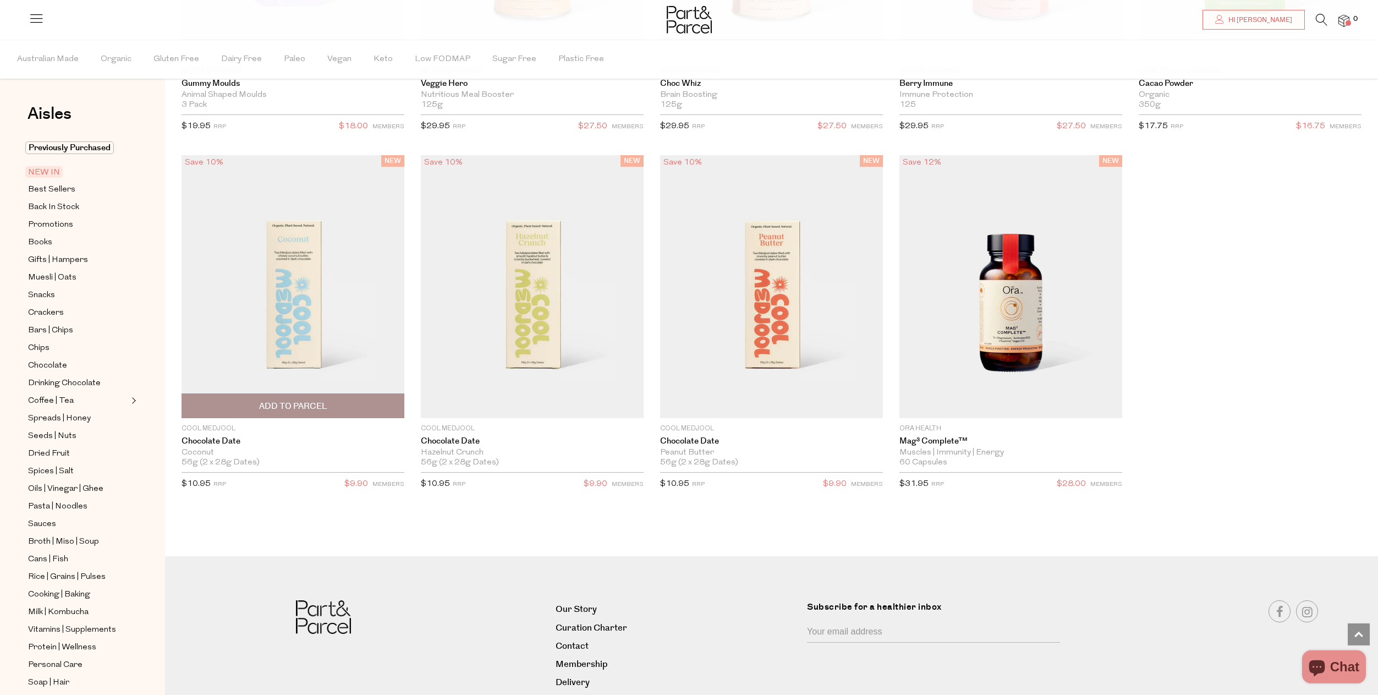
scroll to position [1643, 0]
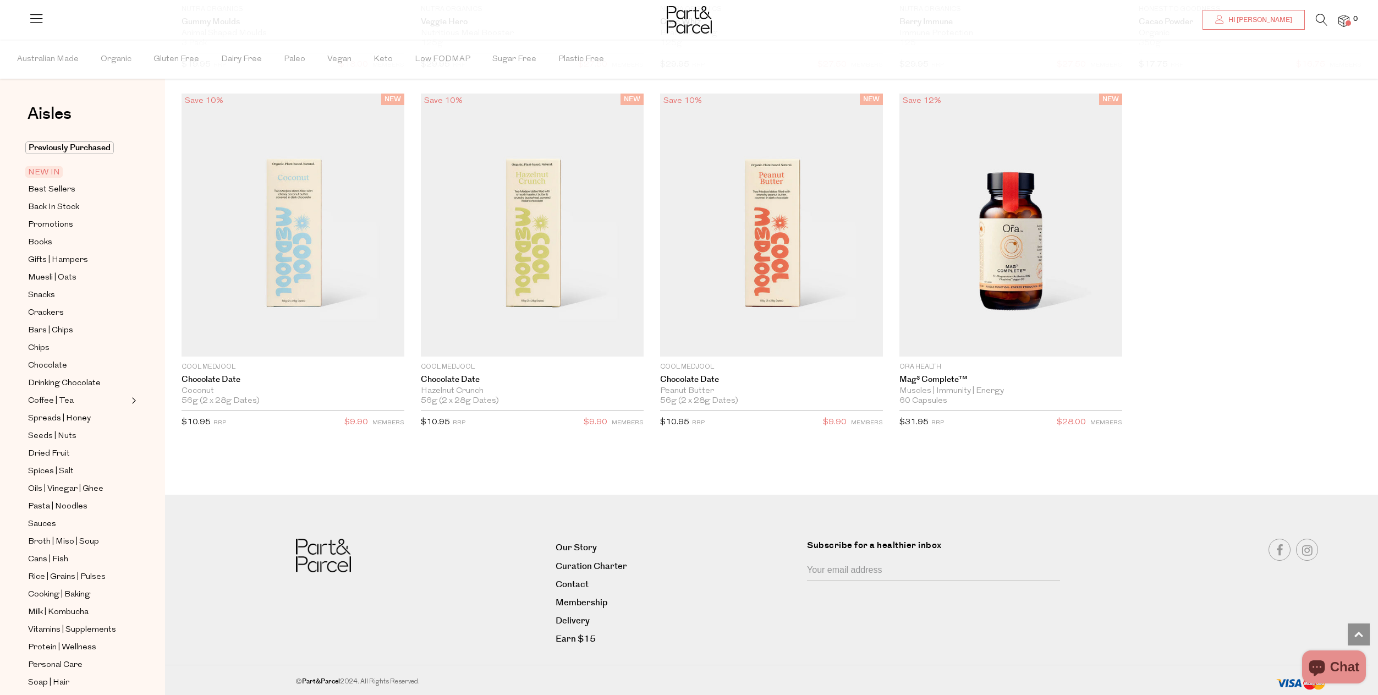
click at [46, 173] on span "NEW IN" at bounding box center [43, 172] width 37 height 12
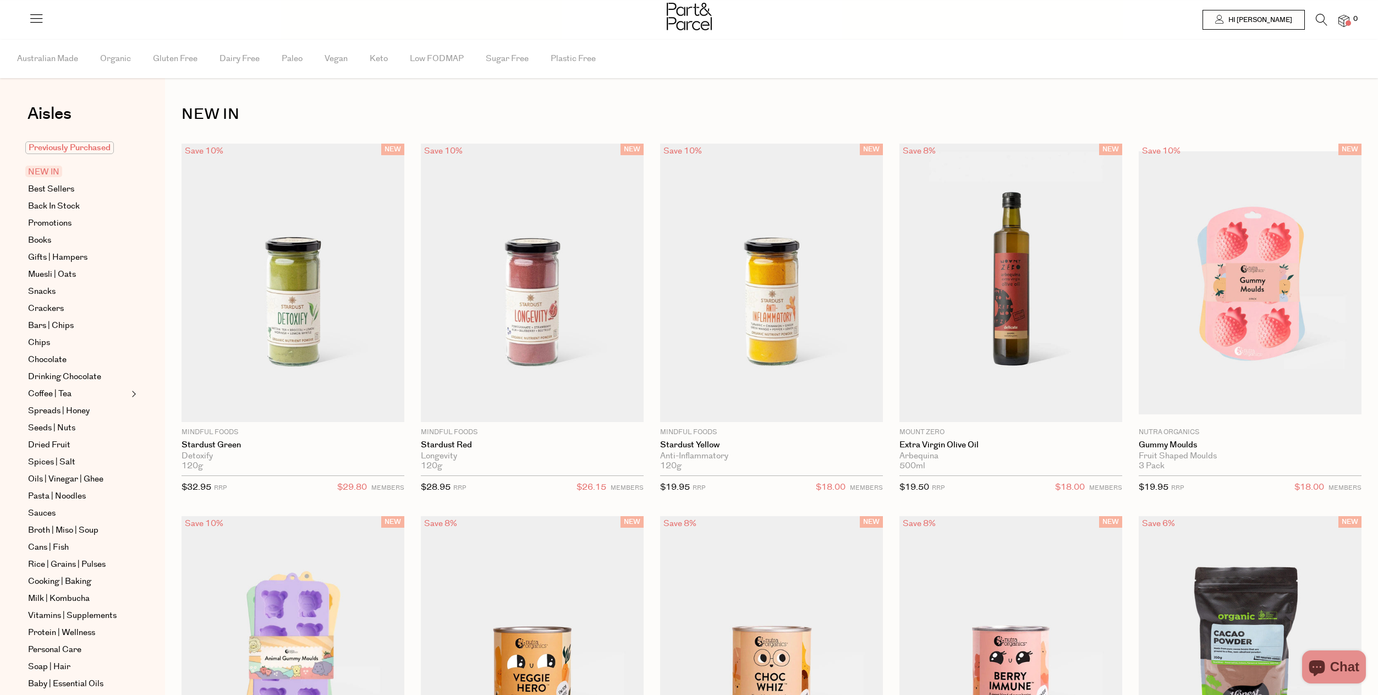
click at [90, 143] on span "Previously Purchased" at bounding box center [69, 147] width 89 height 13
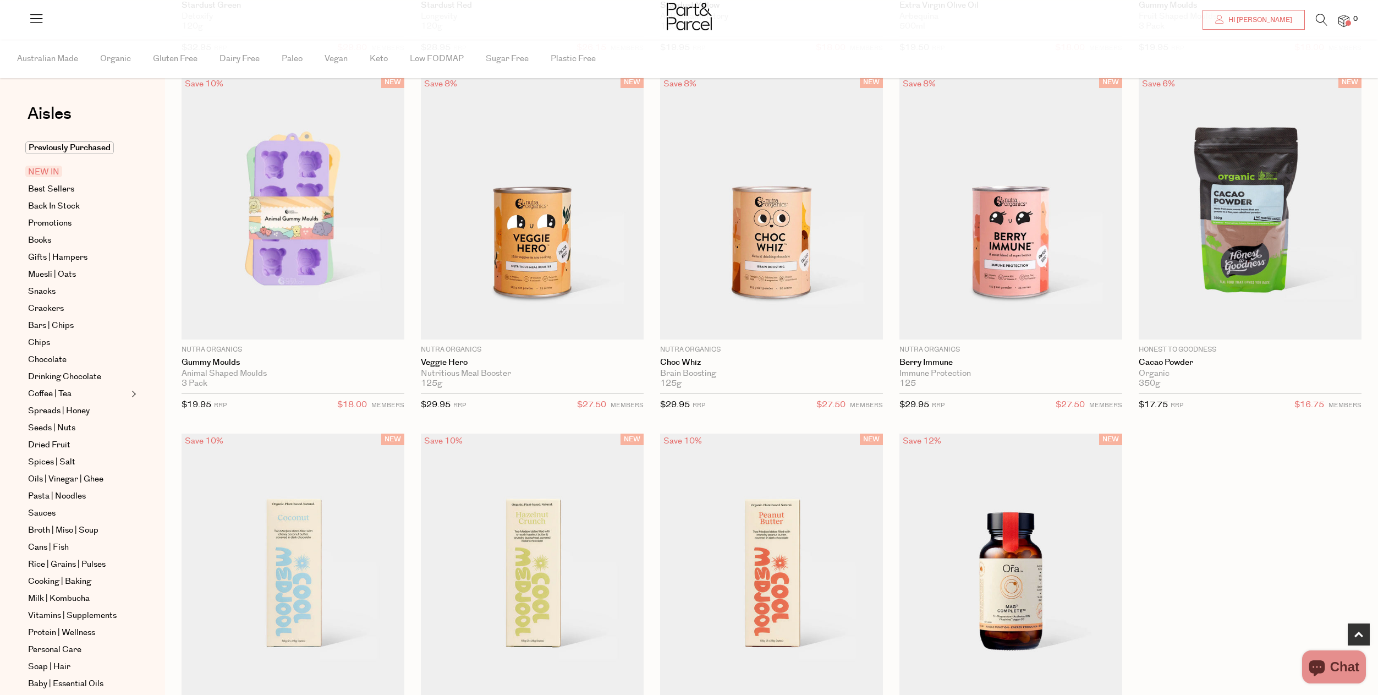
scroll to position [439, 0]
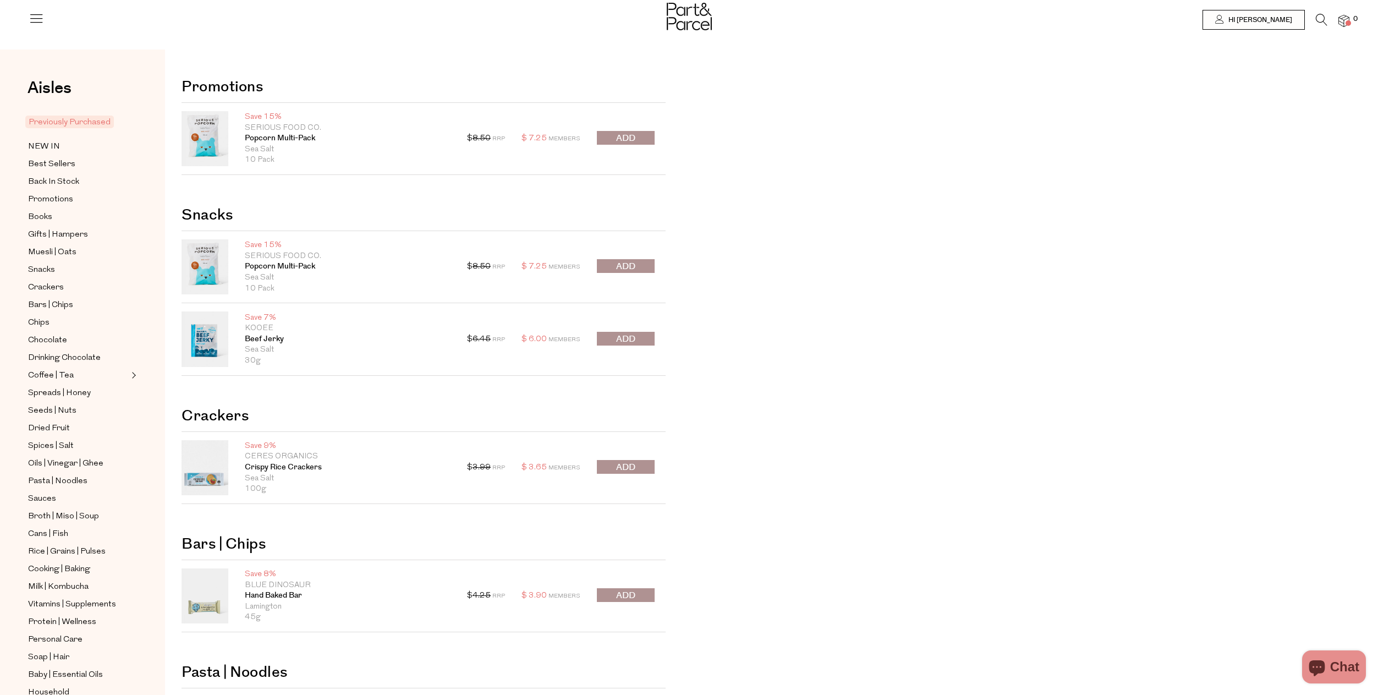
scroll to position [299, 0]
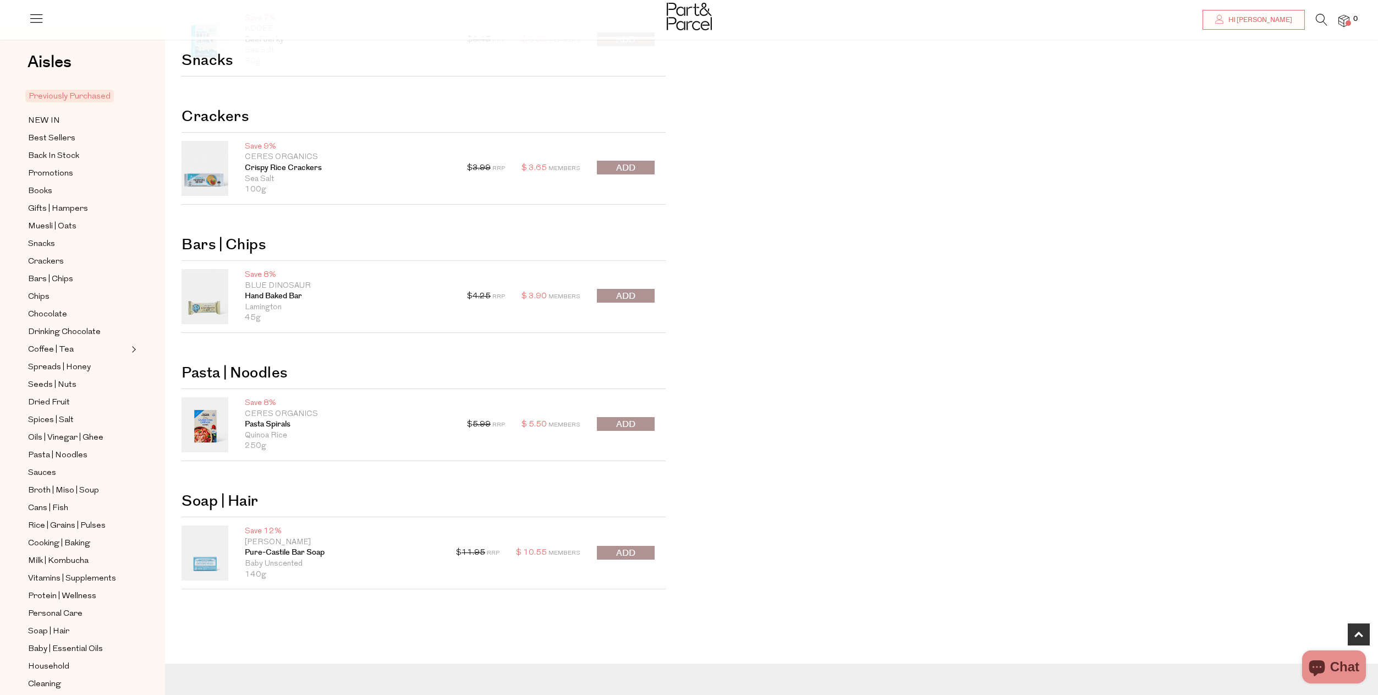
click at [233, 434] on div "Save 8% Ceres Organics Pasta Spirals Quinoa Rice 250g $ 5.99 RRP $ 5.50 Members…" at bounding box center [423, 425] width 484 height 72
click at [272, 426] on link "Pasta Spirals" at bounding box center [348, 424] width 206 height 11
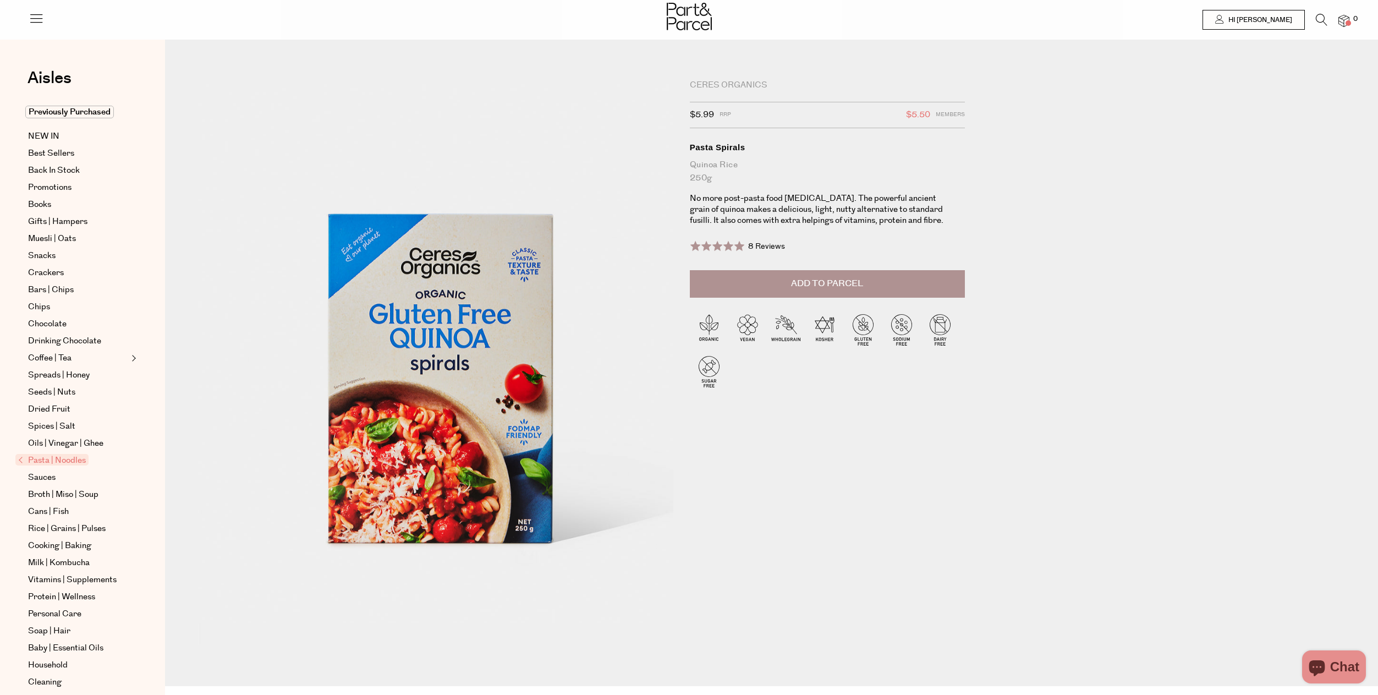
click at [730, 82] on div "Ceres Organics" at bounding box center [827, 85] width 275 height 11
drag, startPoint x: 772, startPoint y: 83, endPoint x: 682, endPoint y: 85, distance: 89.7
click at [682, 85] on div "Ceres Organics $5.99 RRP $5.50 Members Available: In Stock Pasta Spirals Quinoa…" at bounding box center [832, 358] width 302 height 557
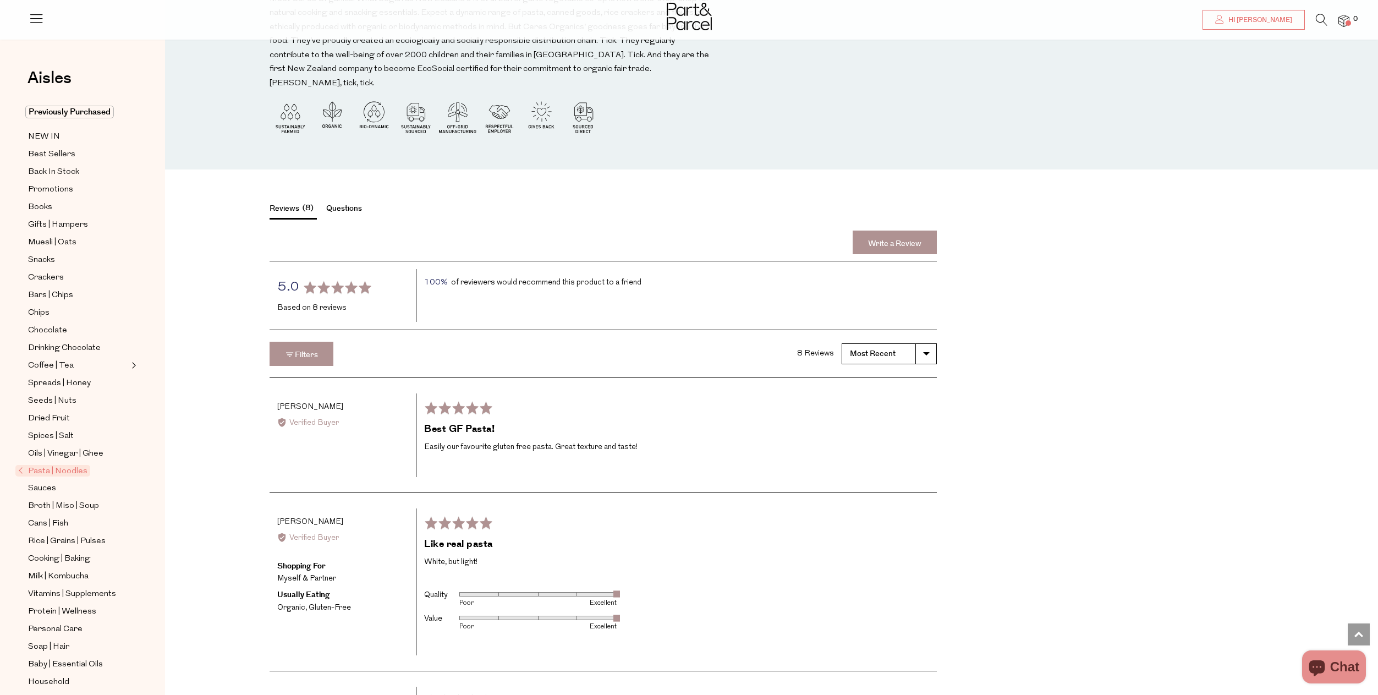
scroll to position [1654, 0]
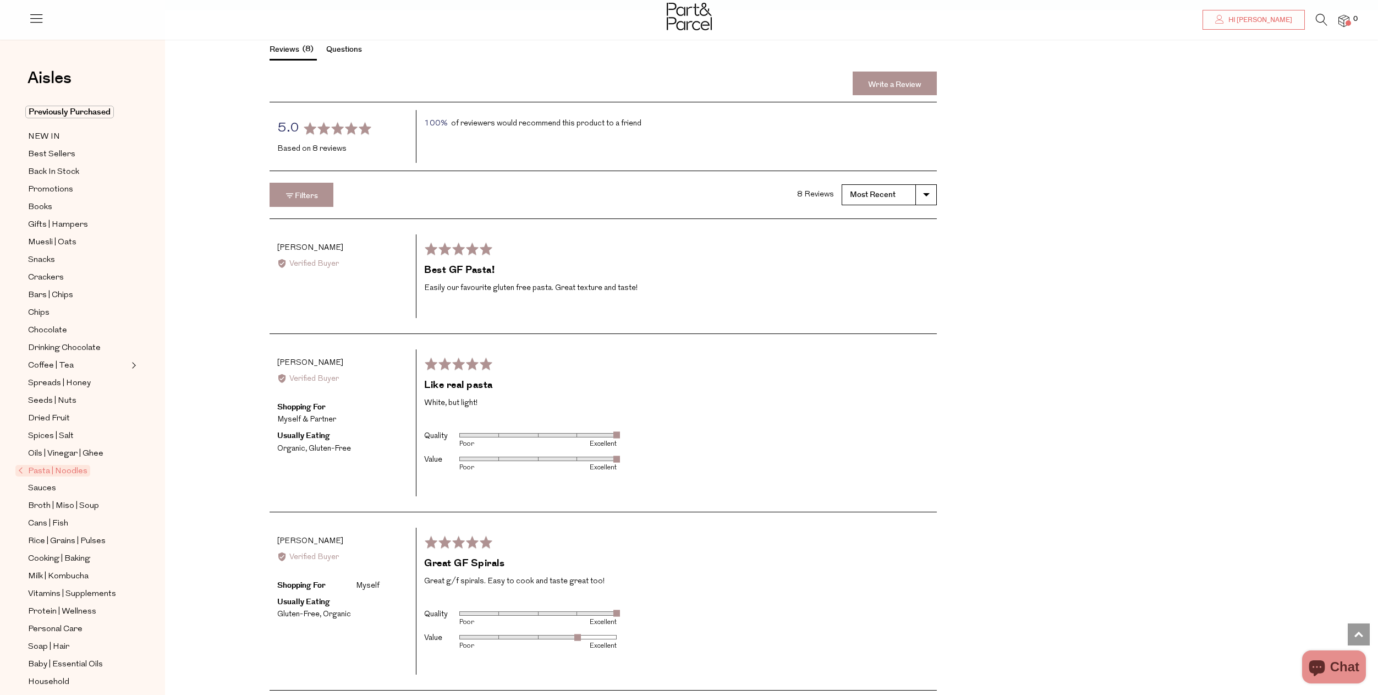
click at [80, 469] on span "Pasta | Noodles" at bounding box center [52, 471] width 75 height 12
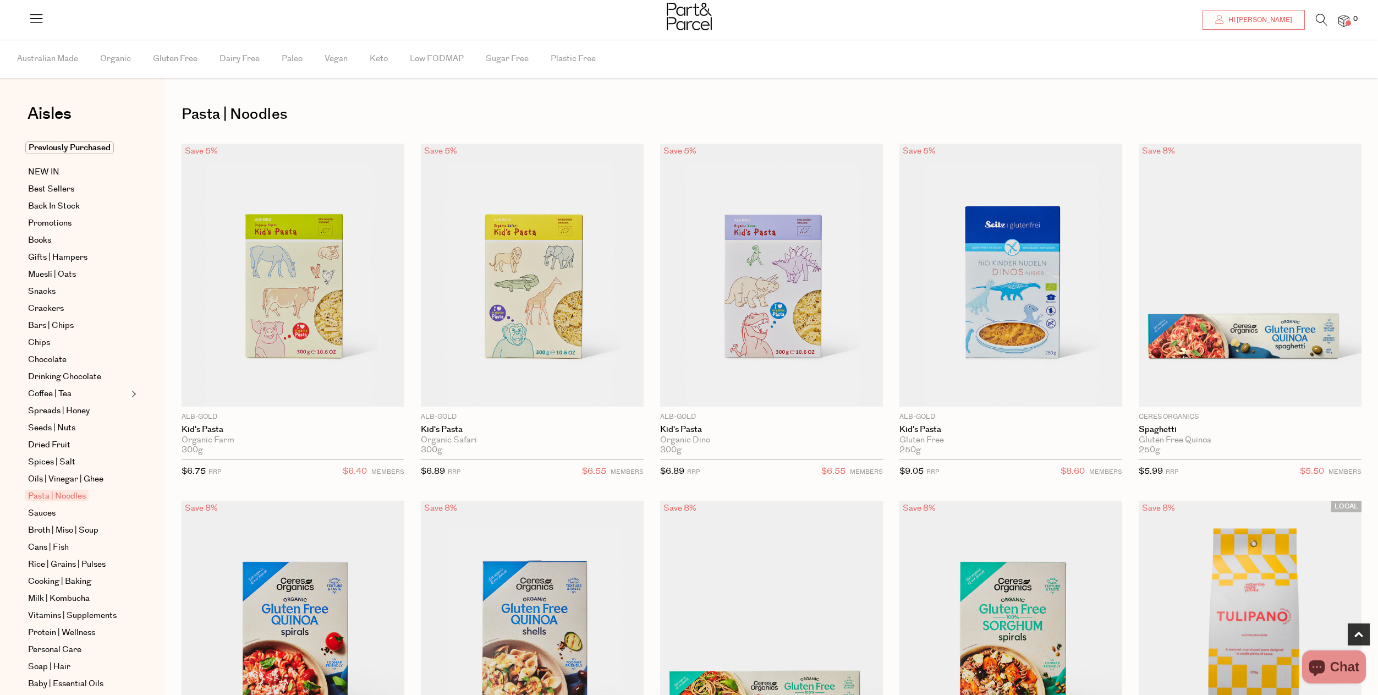
scroll to position [308, 0]
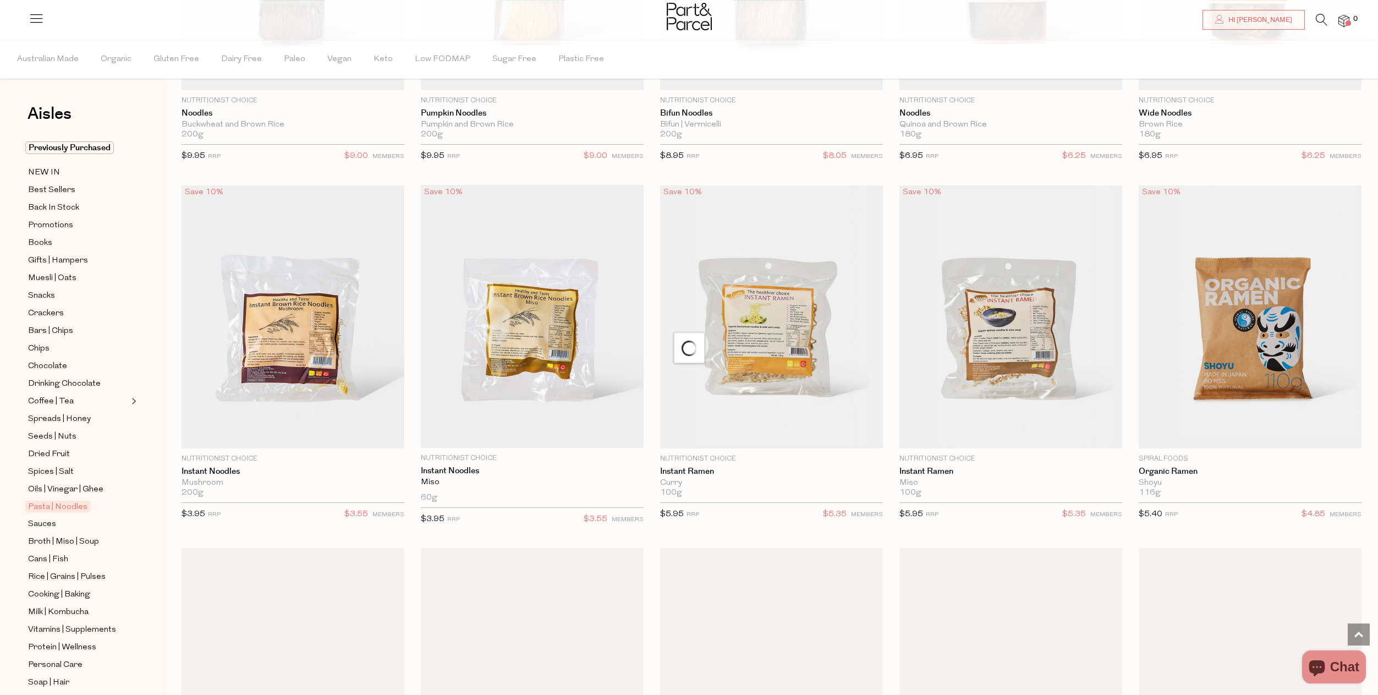
scroll to position [3322, 0]
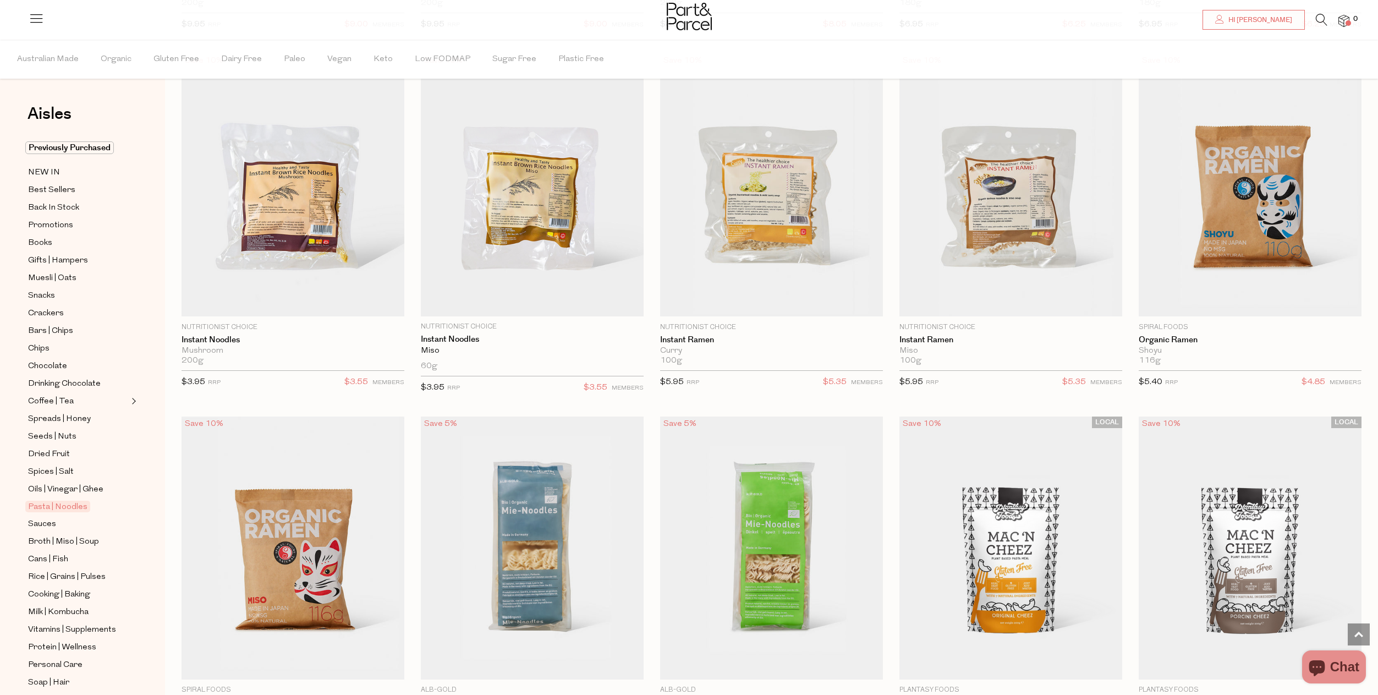
click at [239, 18] on div at bounding box center [689, 18] width 1378 height 36
click at [41, 19] on icon at bounding box center [36, 17] width 15 height 15
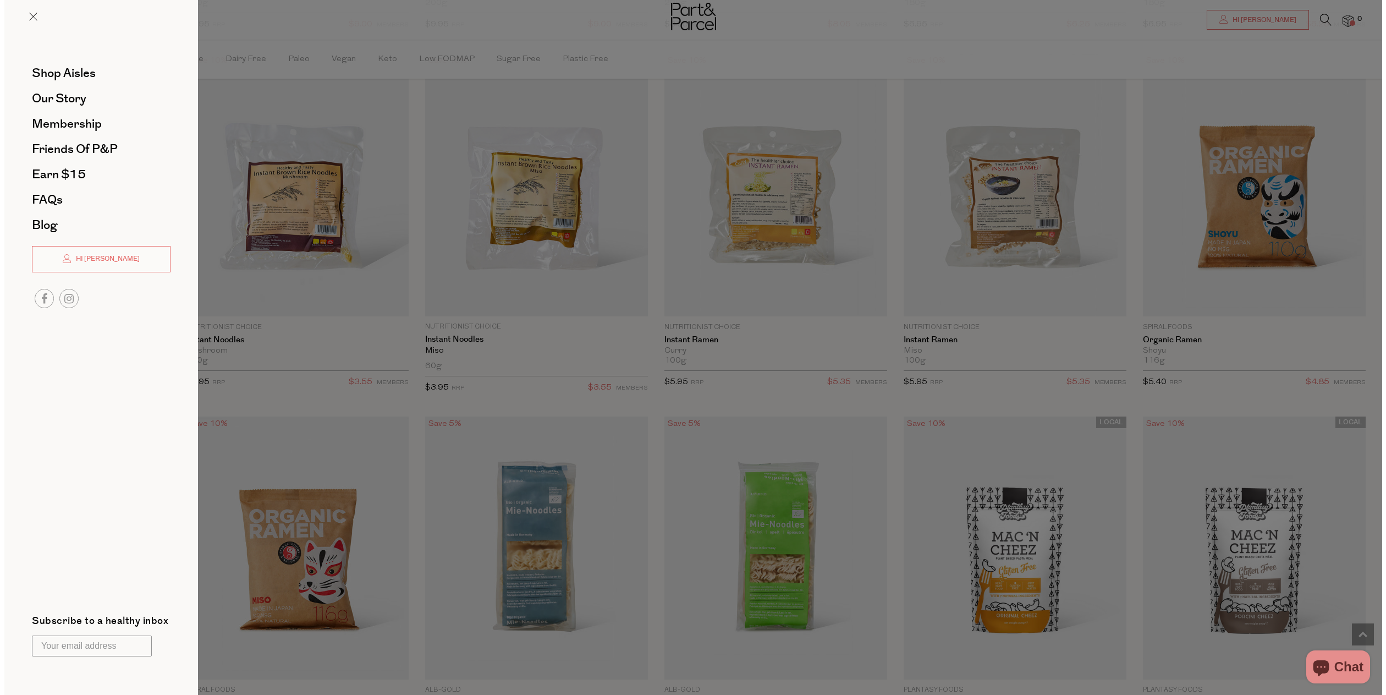
scroll to position [3340, 0]
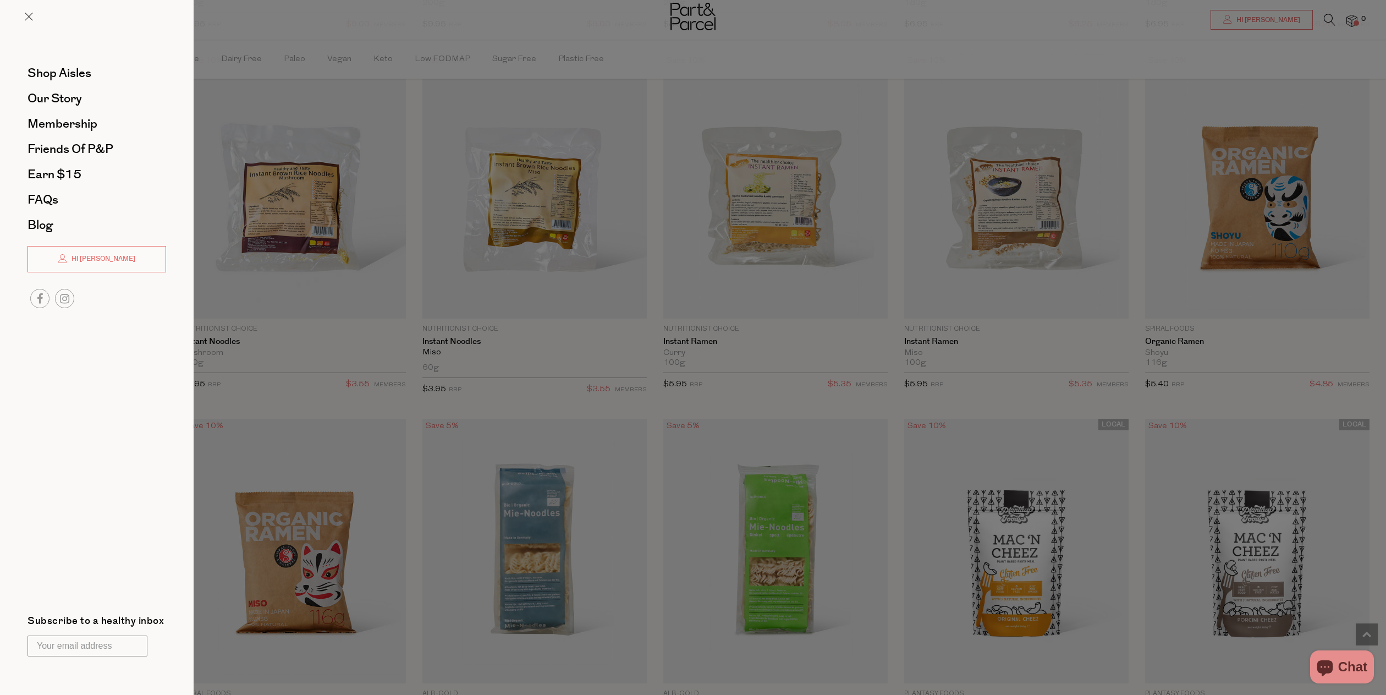
click at [379, 9] on div at bounding box center [693, 347] width 1386 height 695
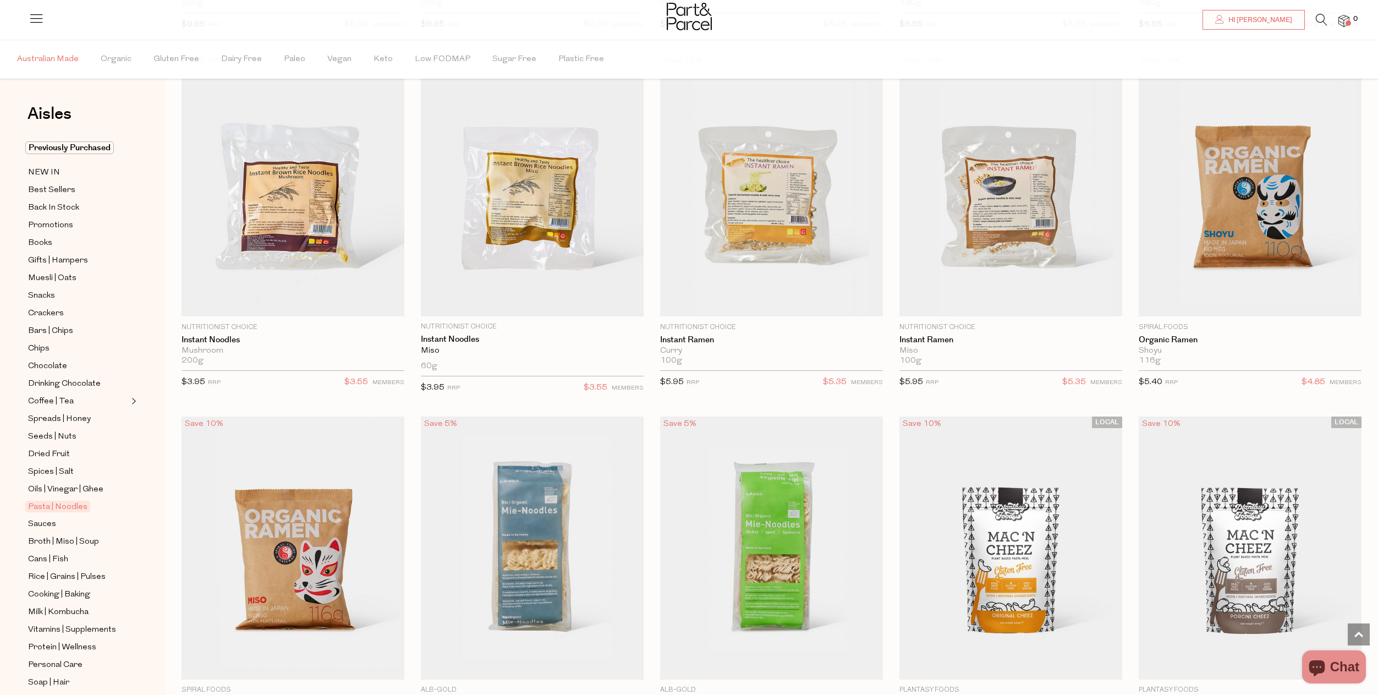
click at [54, 62] on span "Australian Made" at bounding box center [48, 59] width 62 height 38
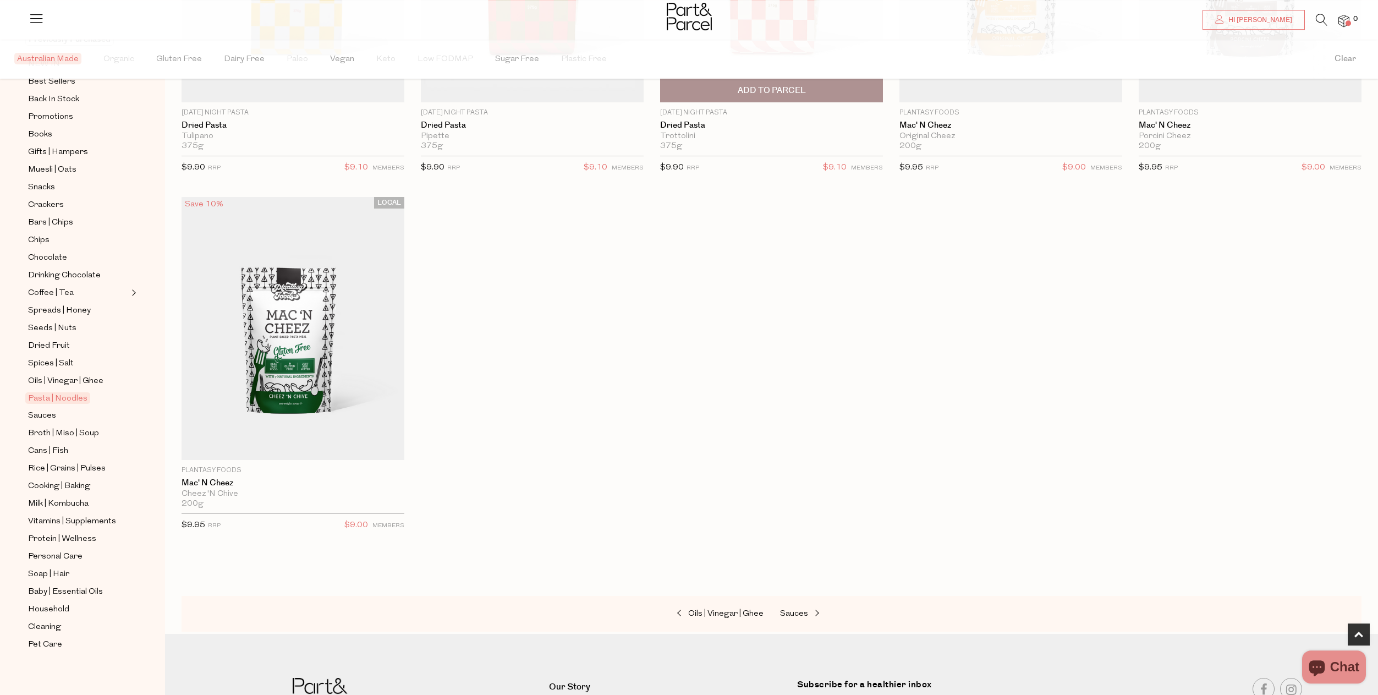
scroll to position [444, 0]
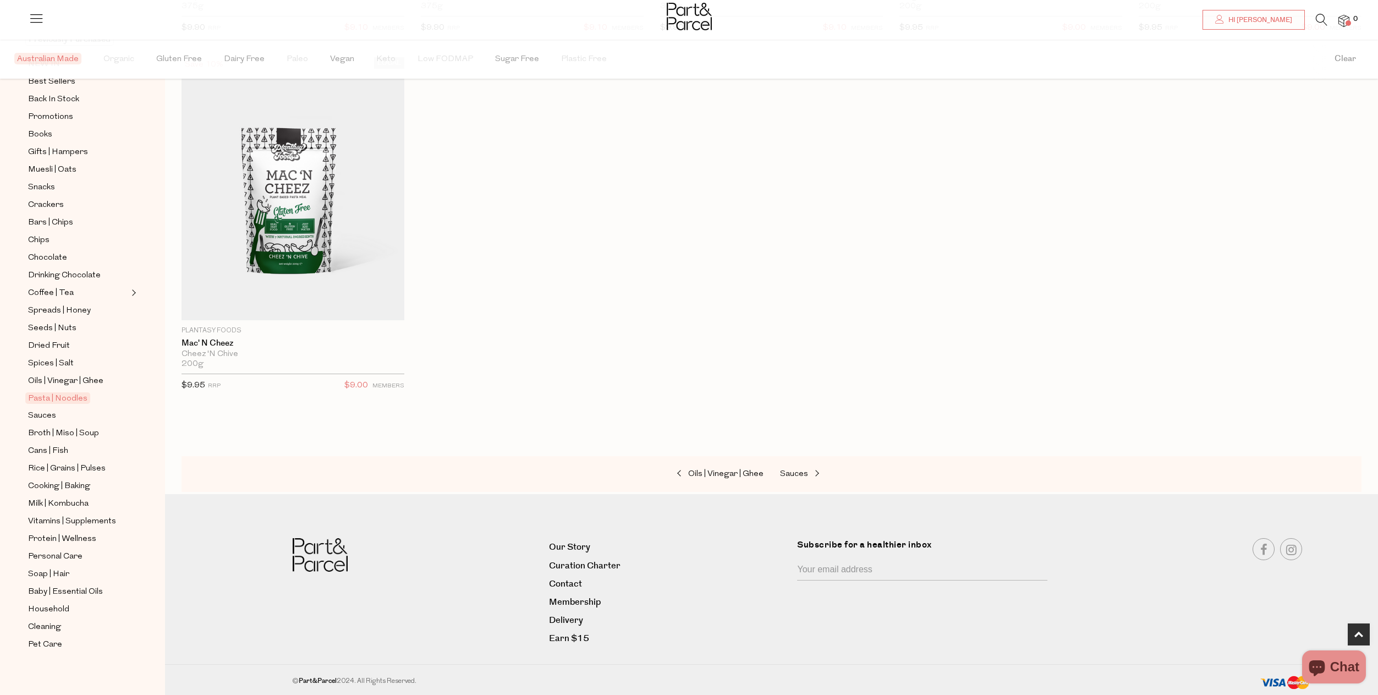
drag, startPoint x: 1324, startPoint y: 23, endPoint x: 1310, endPoint y: 32, distance: 17.1
click at [1324, 23] on icon at bounding box center [1322, 20] width 12 height 12
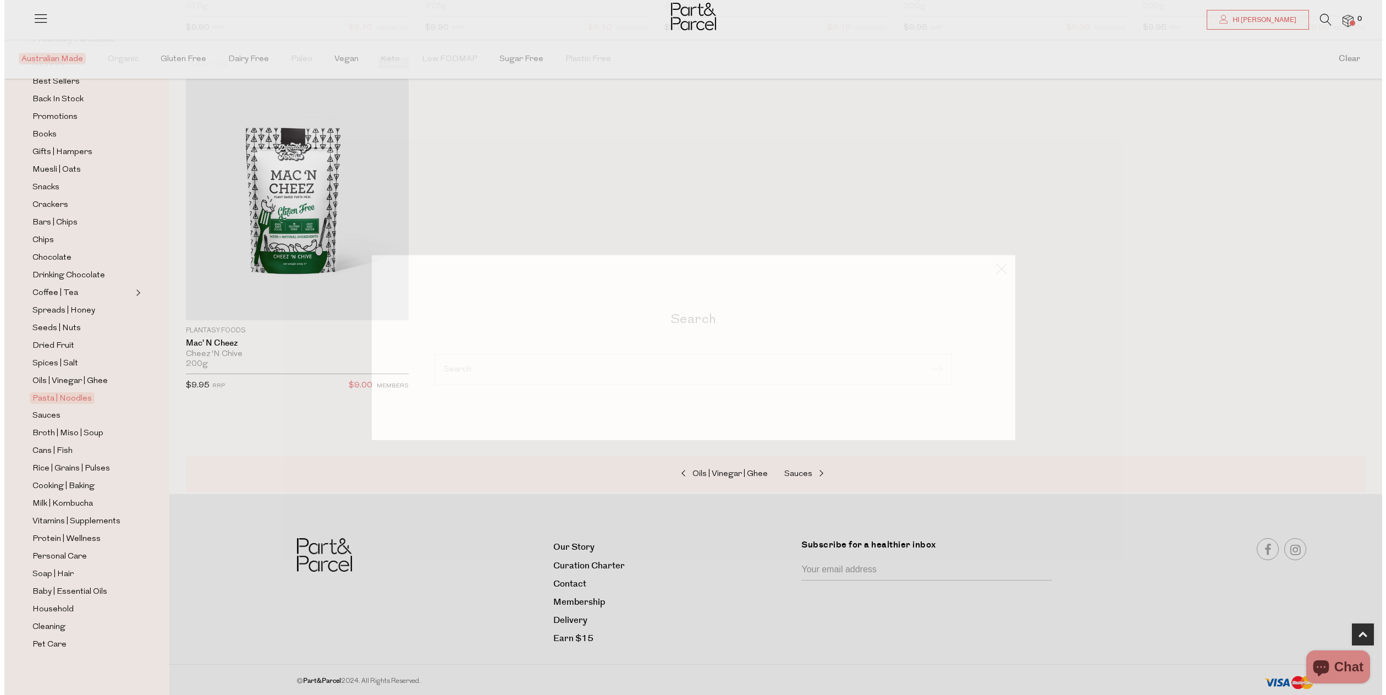
scroll to position [446, 0]
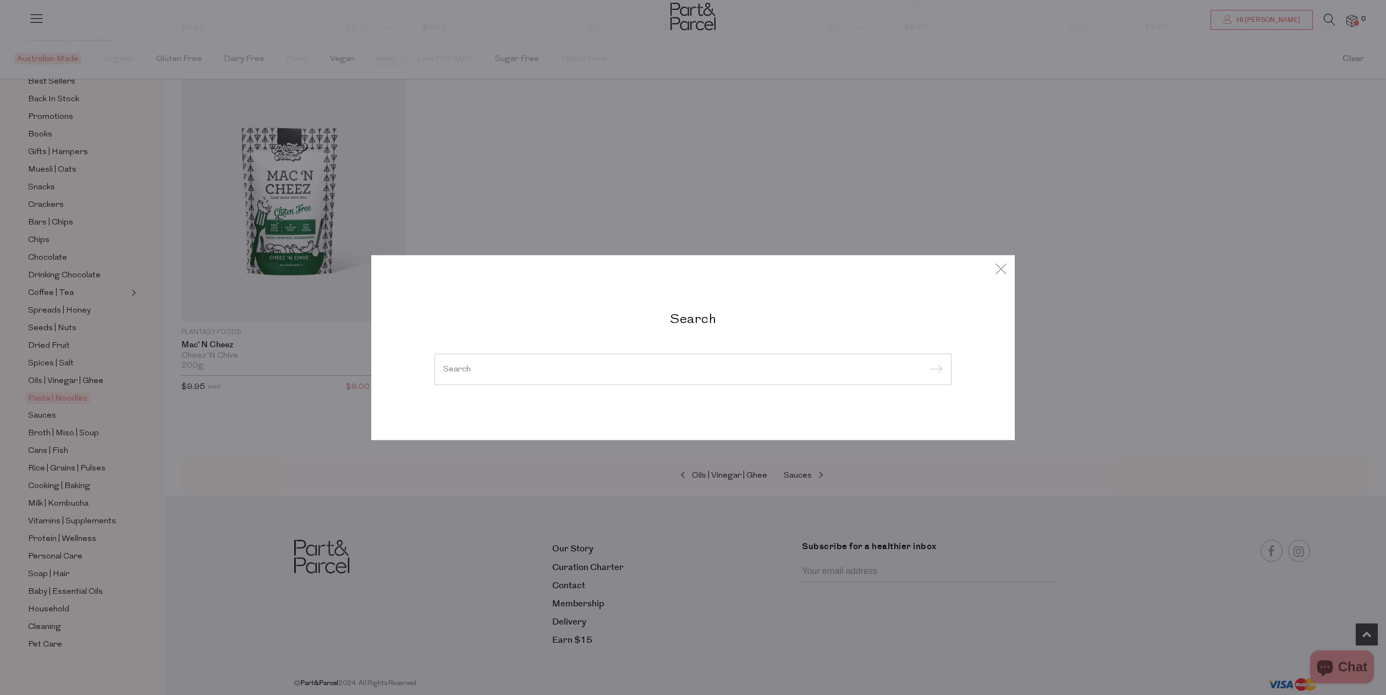
click at [457, 376] on div at bounding box center [692, 369] width 517 height 32
click at [460, 370] on input "search" at bounding box center [692, 369] width 499 height 8
paste input "La Tortilleria"
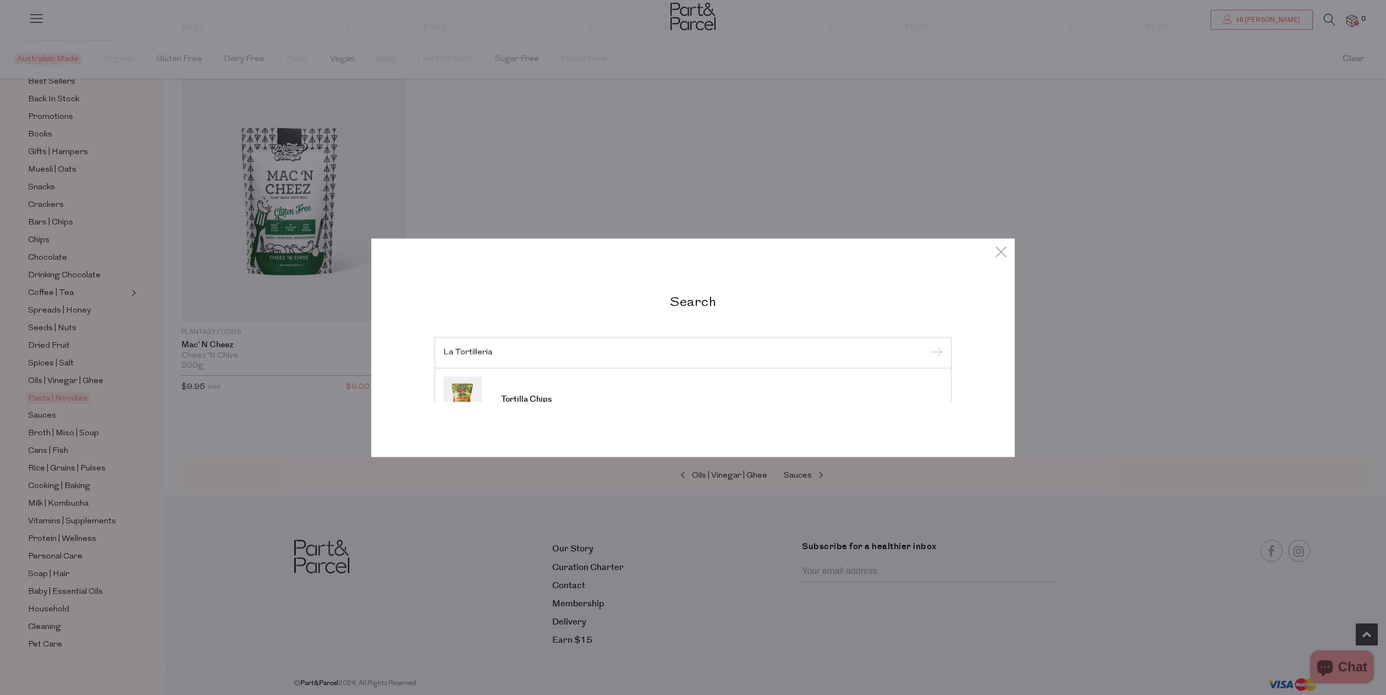
type input "La Tortilleria"
click at [926, 345] on input "submit" at bounding box center [934, 353] width 16 height 16
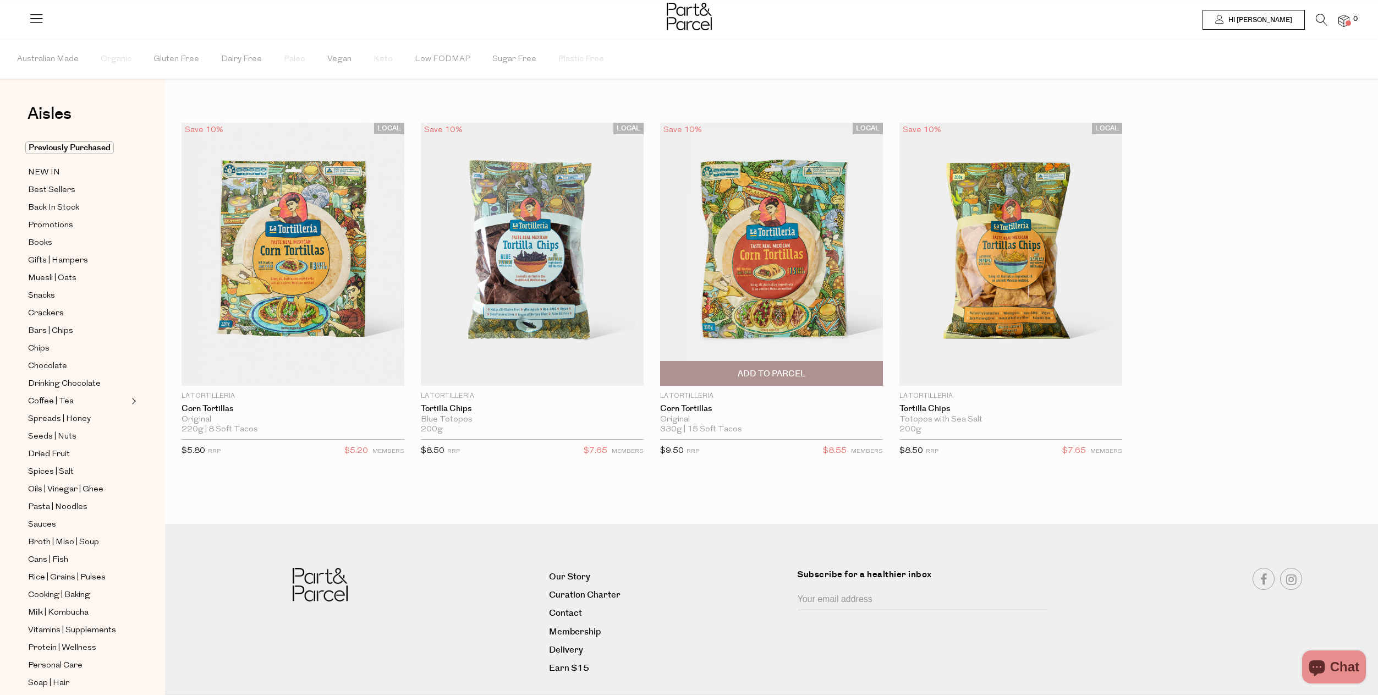
click at [796, 298] on img at bounding box center [771, 254] width 223 height 263
